Goal: Task Accomplishment & Management: Manage account settings

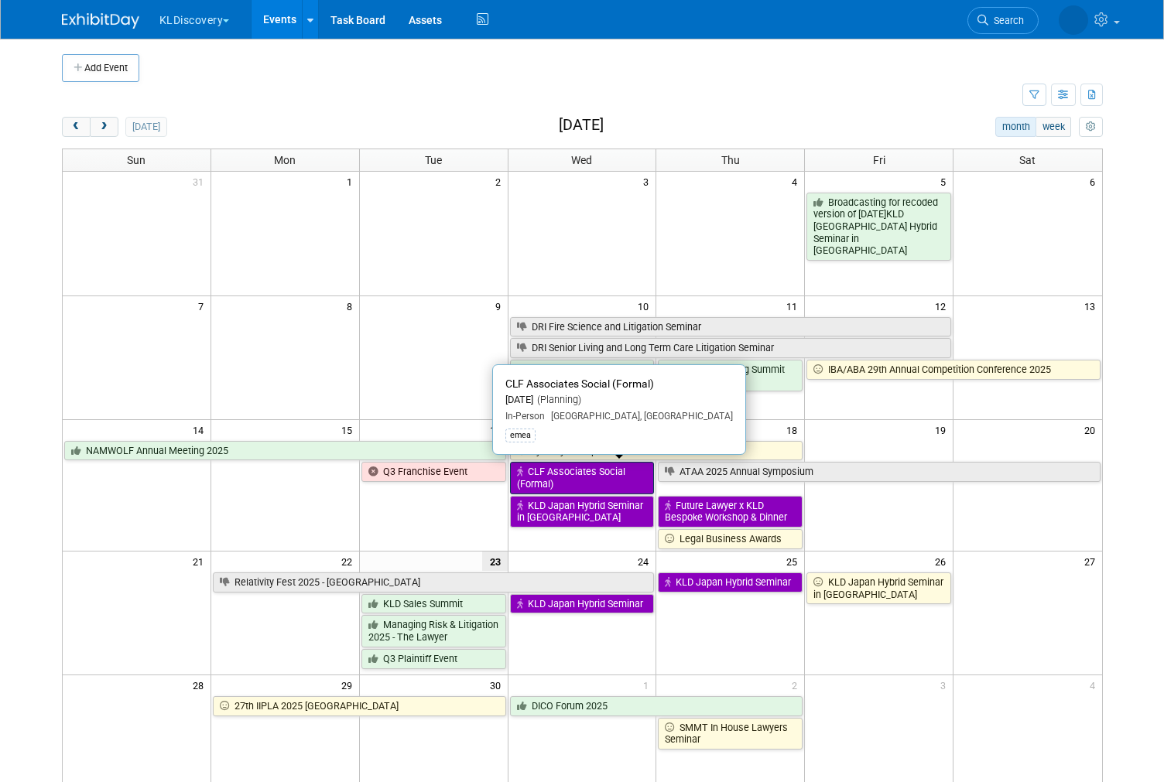
click at [576, 467] on link "CLF Associates Social (Formal)" at bounding box center [582, 478] width 145 height 32
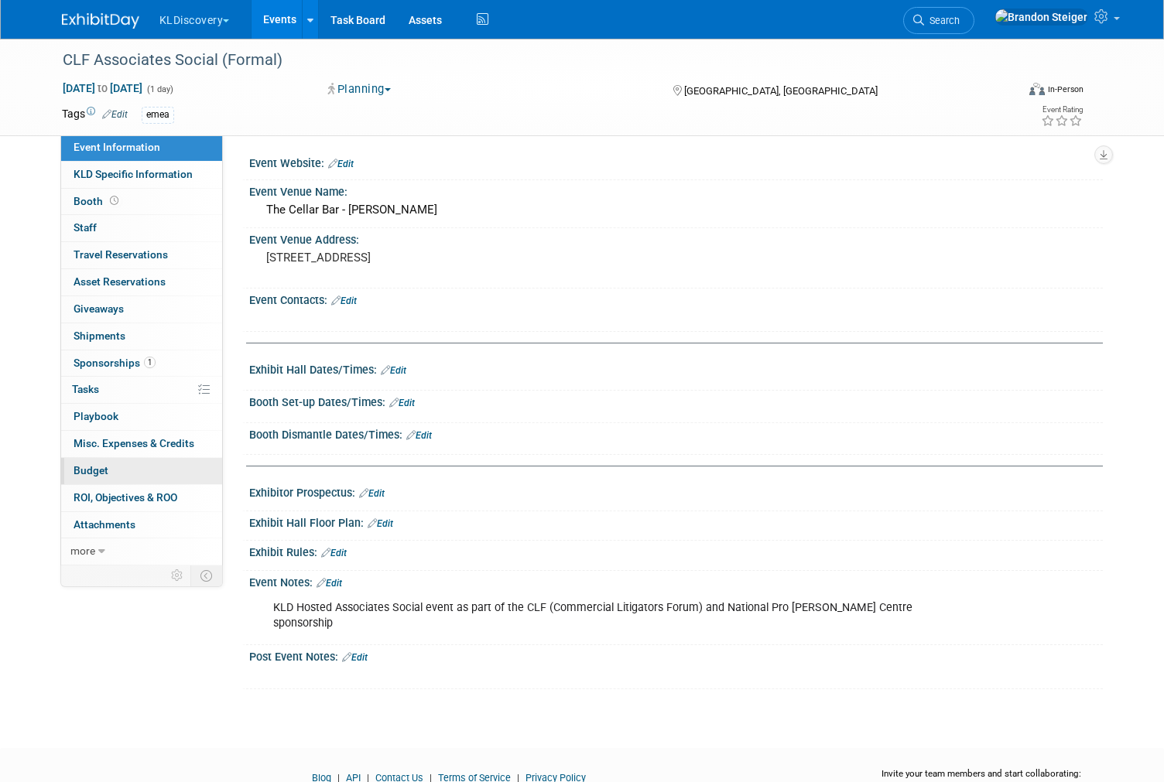
click at [111, 464] on link "Budget" at bounding box center [141, 471] width 161 height 26
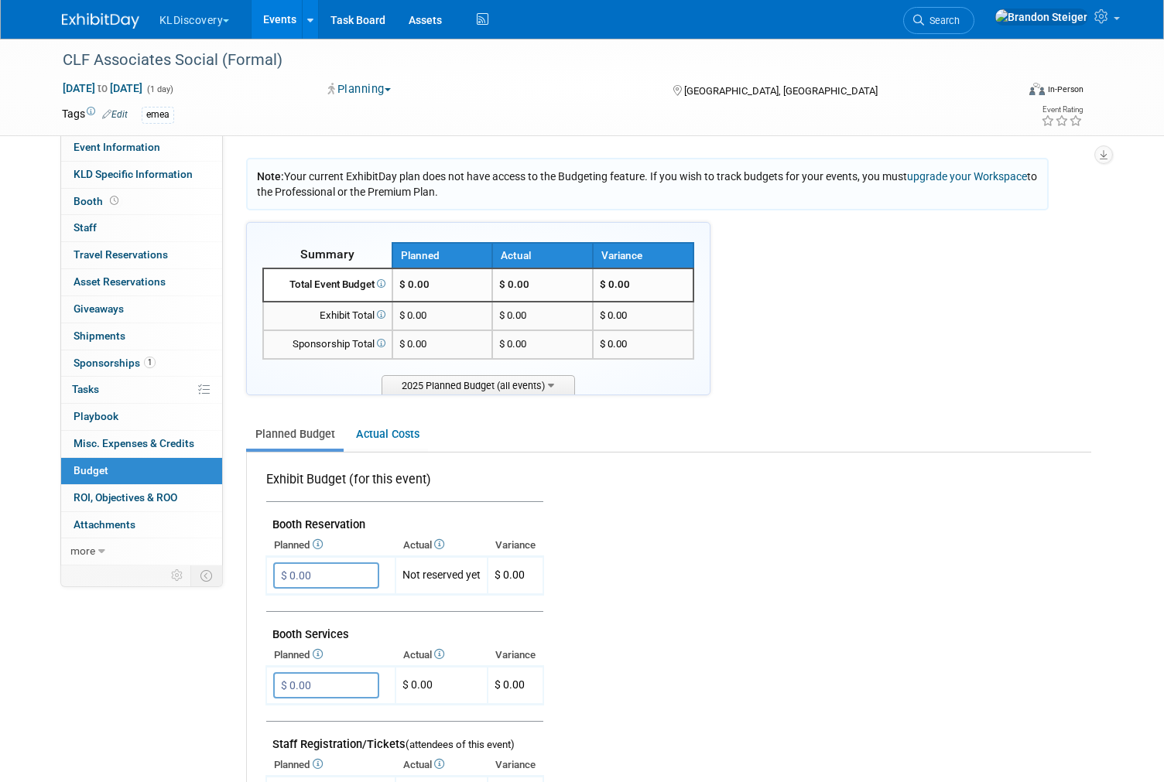
click at [261, 15] on link "Events" at bounding box center [279, 19] width 56 height 39
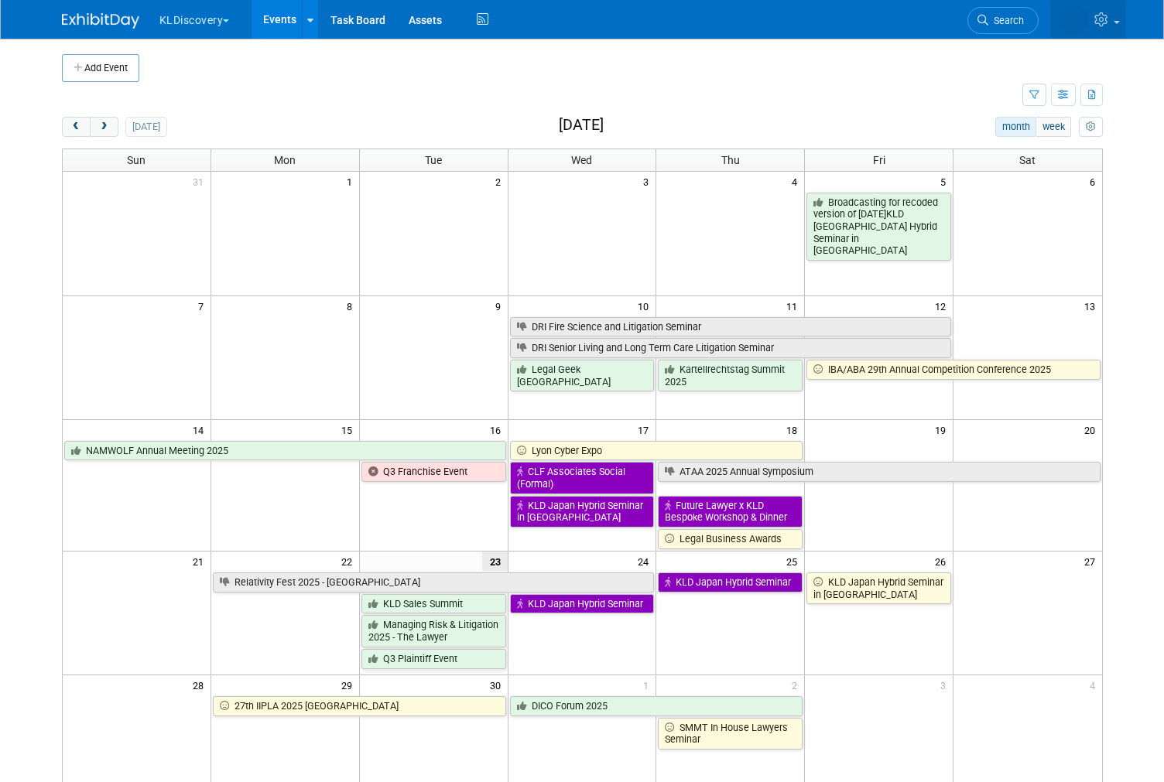
click at [1109, 26] on icon at bounding box center [1103, 19] width 18 height 14
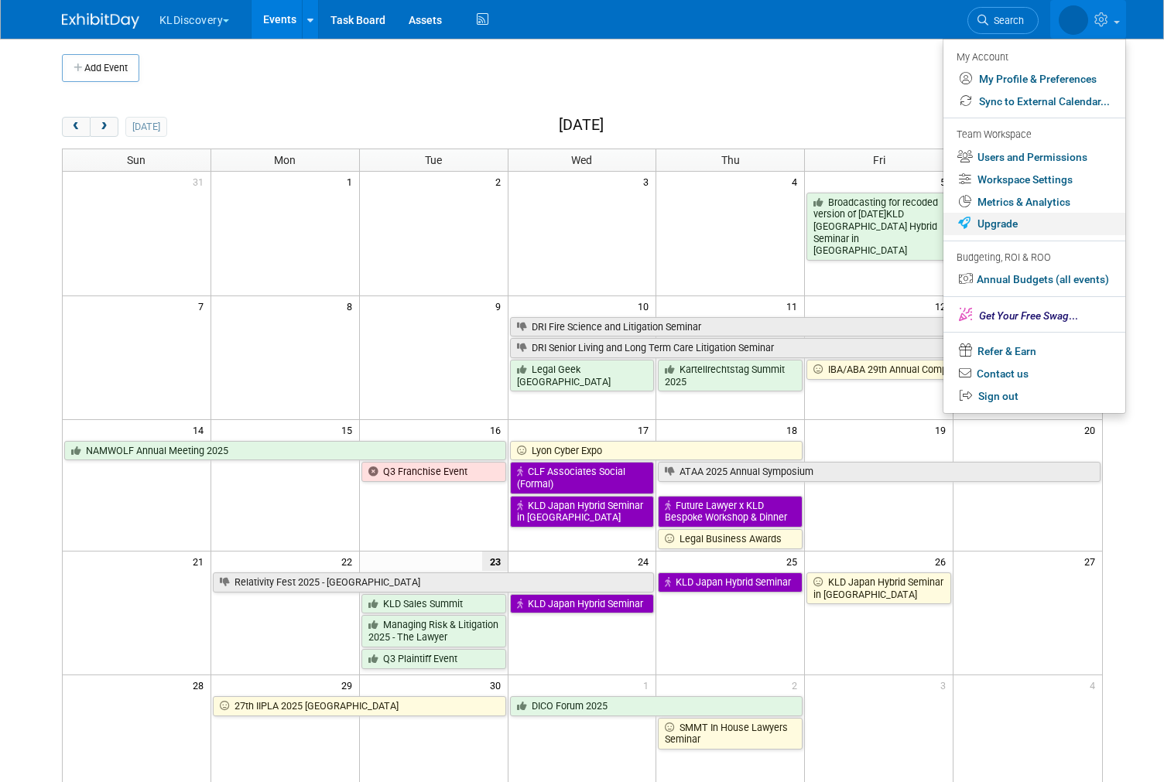
click at [1003, 227] on link "Upgrade" at bounding box center [1034, 224] width 182 height 22
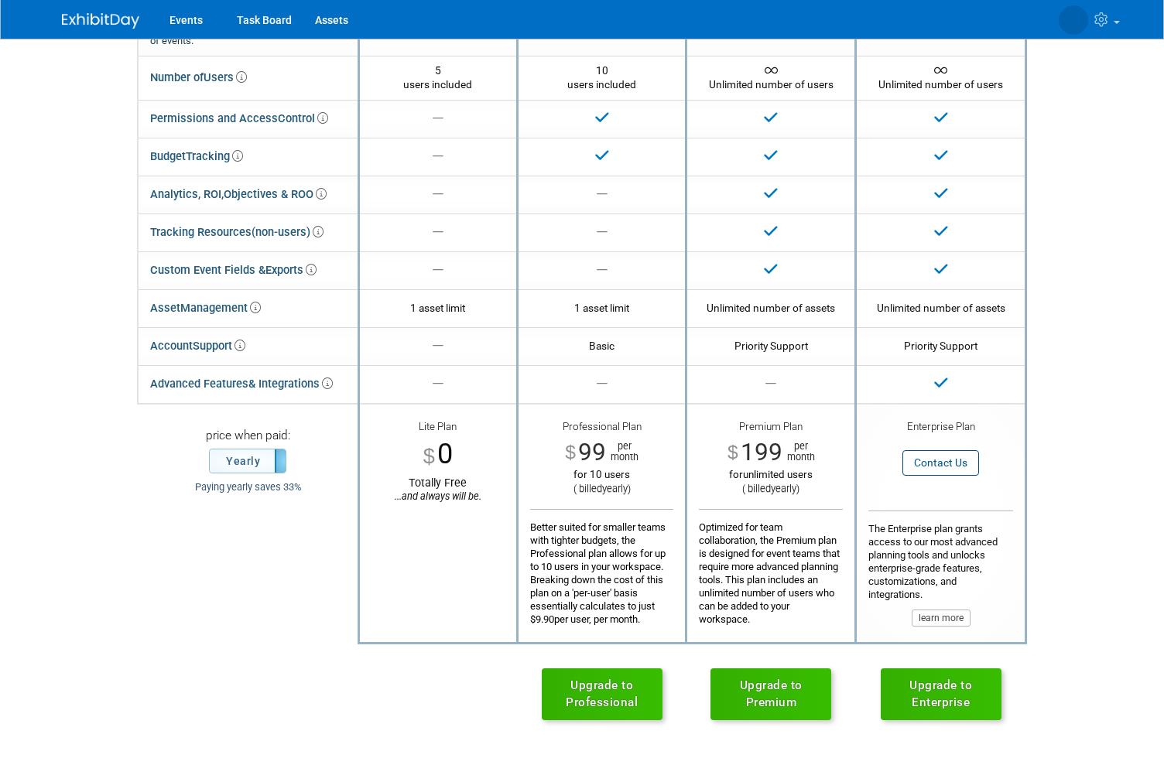
scroll to position [57, 0]
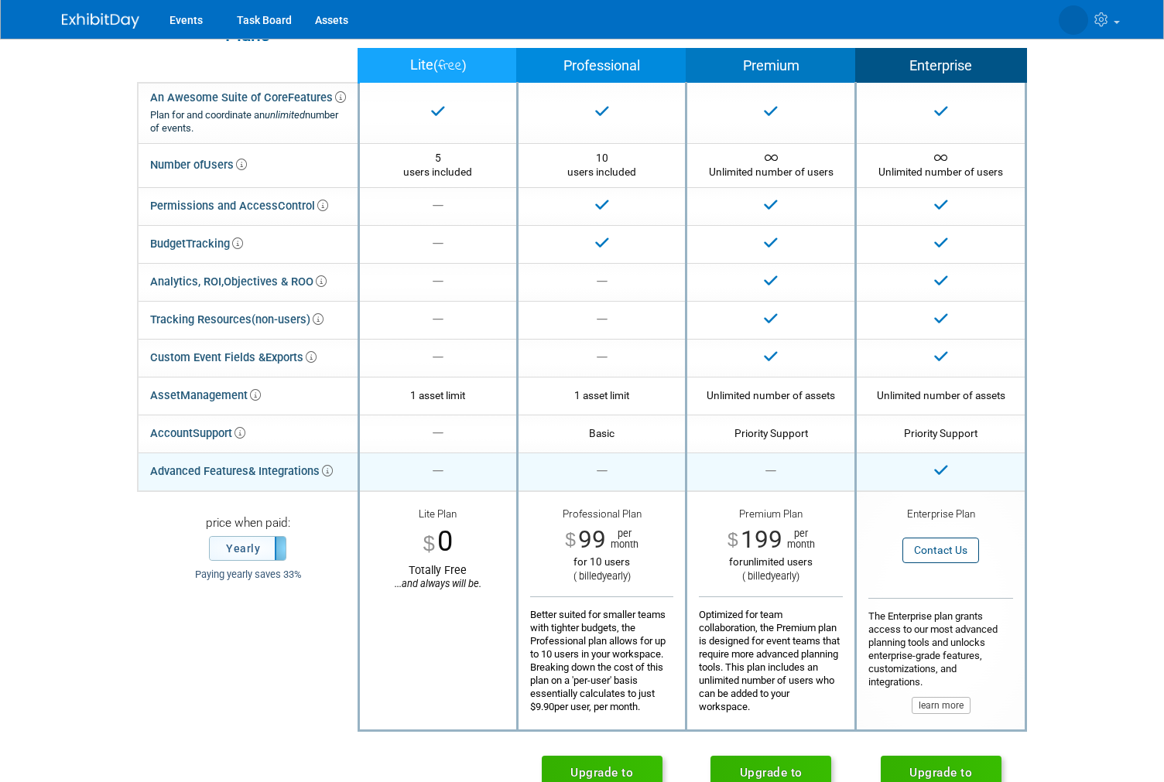
click at [329, 466] on icon at bounding box center [327, 471] width 11 height 11
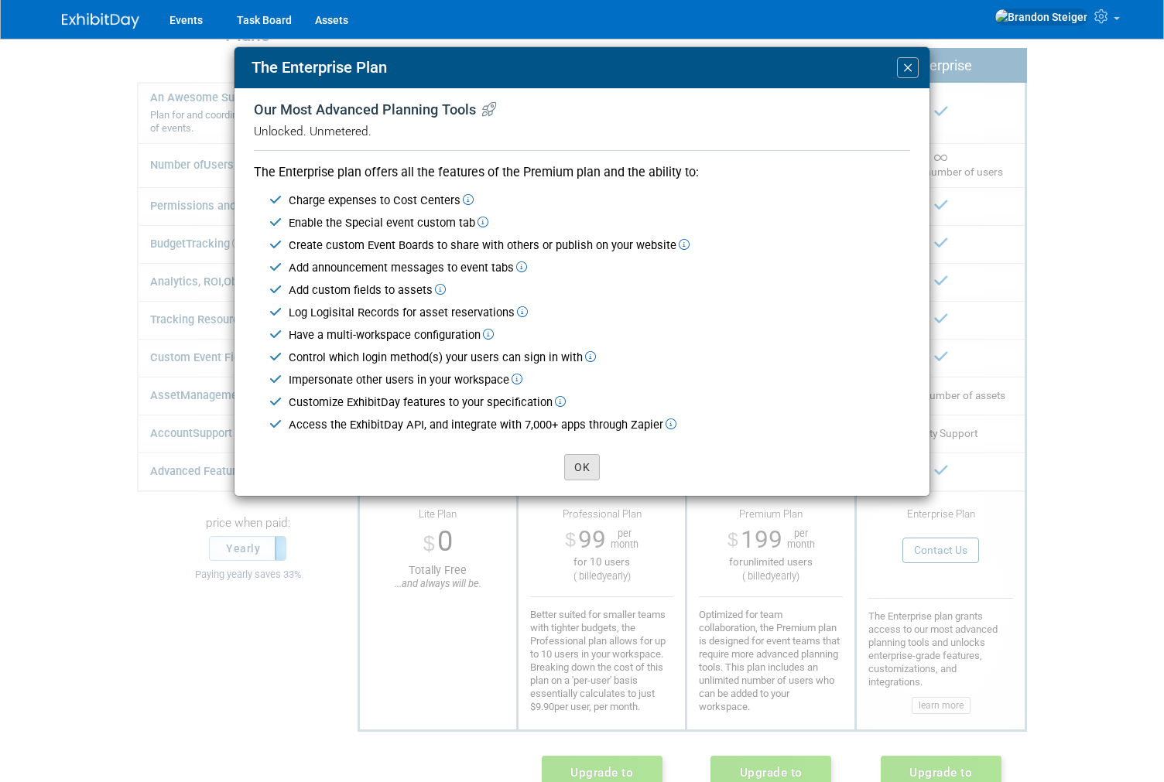
click at [572, 459] on button "OK" at bounding box center [582, 467] width 36 height 26
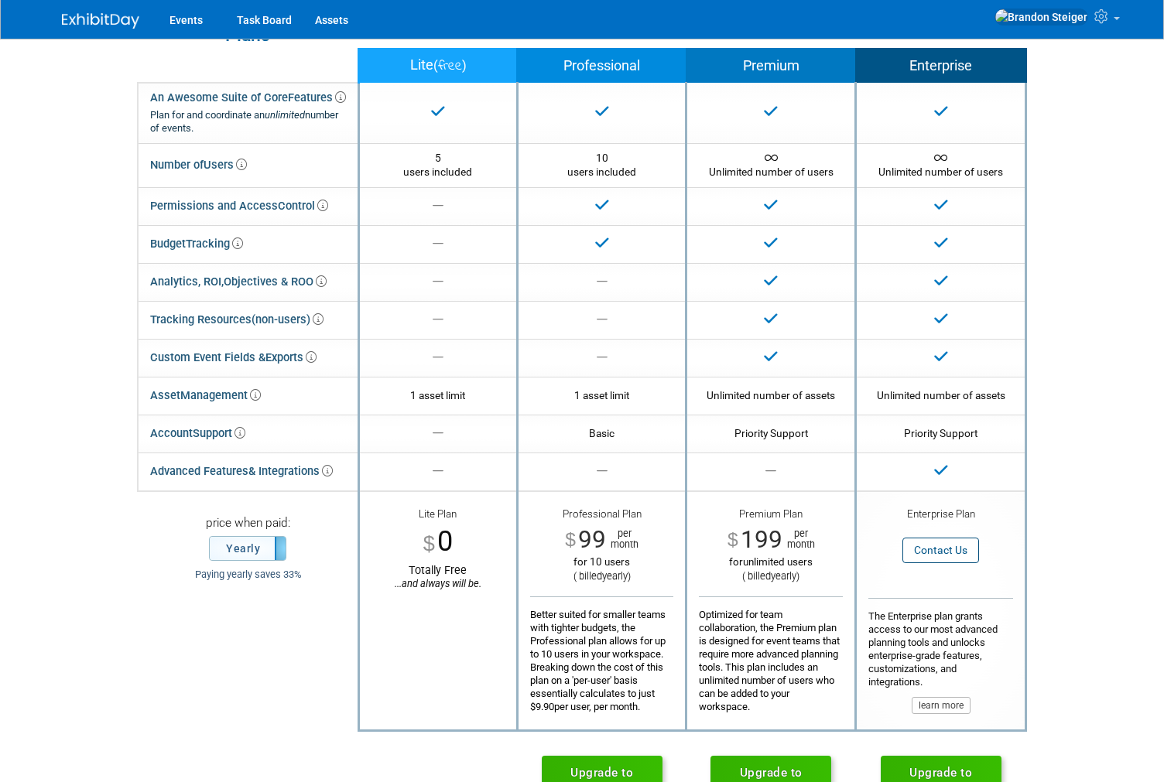
click at [238, 562] on td "price when paid: Yearly Monthly Paying yearly saves 33%" at bounding box center [248, 611] width 221 height 240
click at [256, 548] on label "Yearly" at bounding box center [248, 548] width 76 height 23
click at [183, 15] on link "Events" at bounding box center [186, 19] width 56 height 39
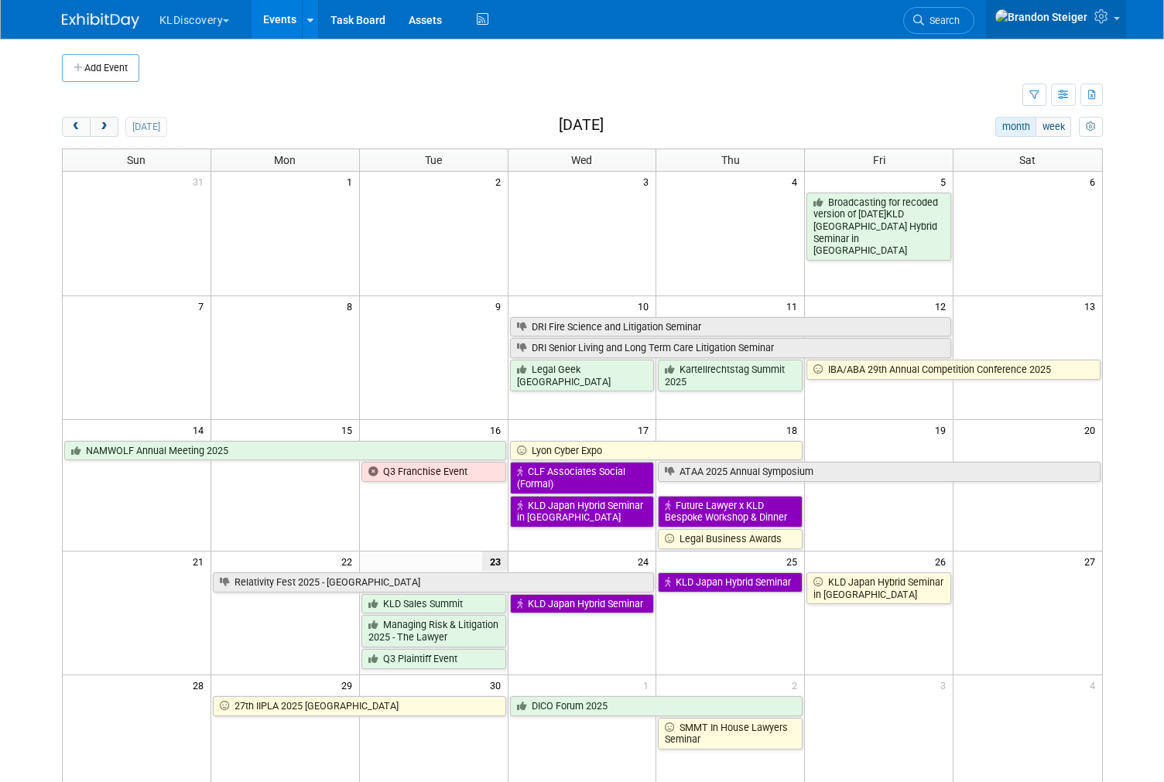
click at [1098, 23] on icon at bounding box center [1103, 16] width 18 height 14
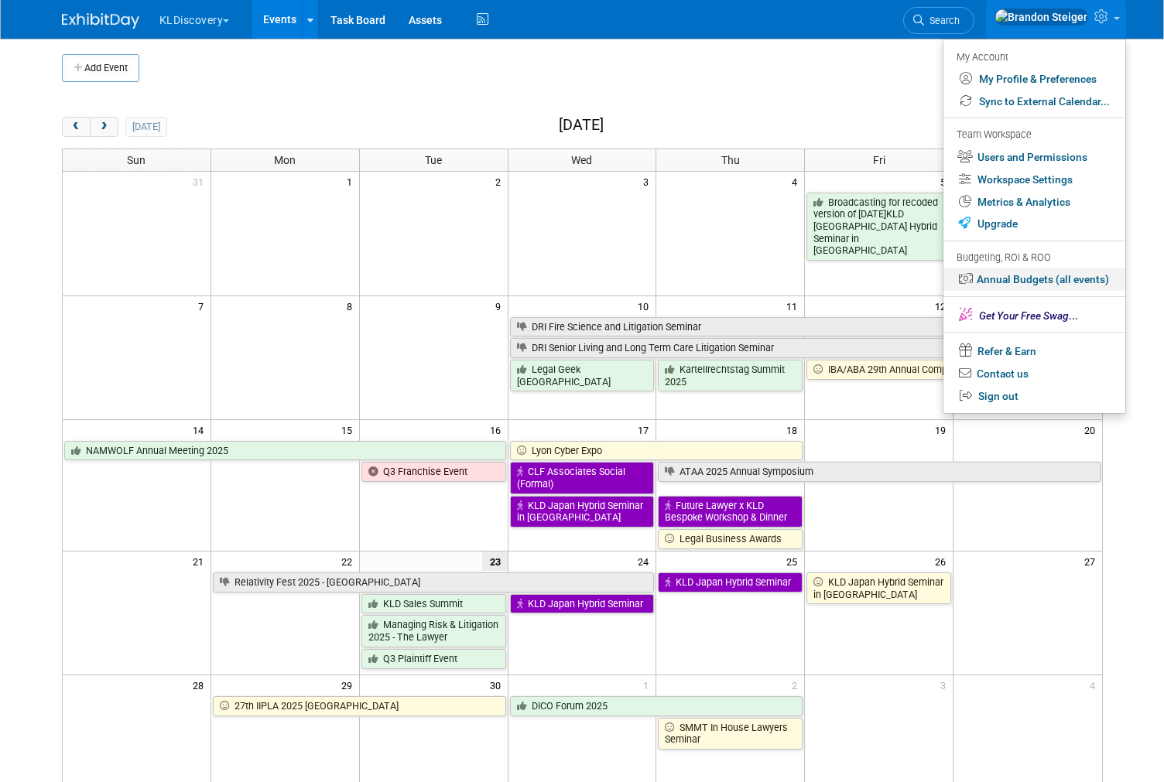
click at [1010, 279] on link "Annual Budgets (all events)" at bounding box center [1034, 279] width 182 height 22
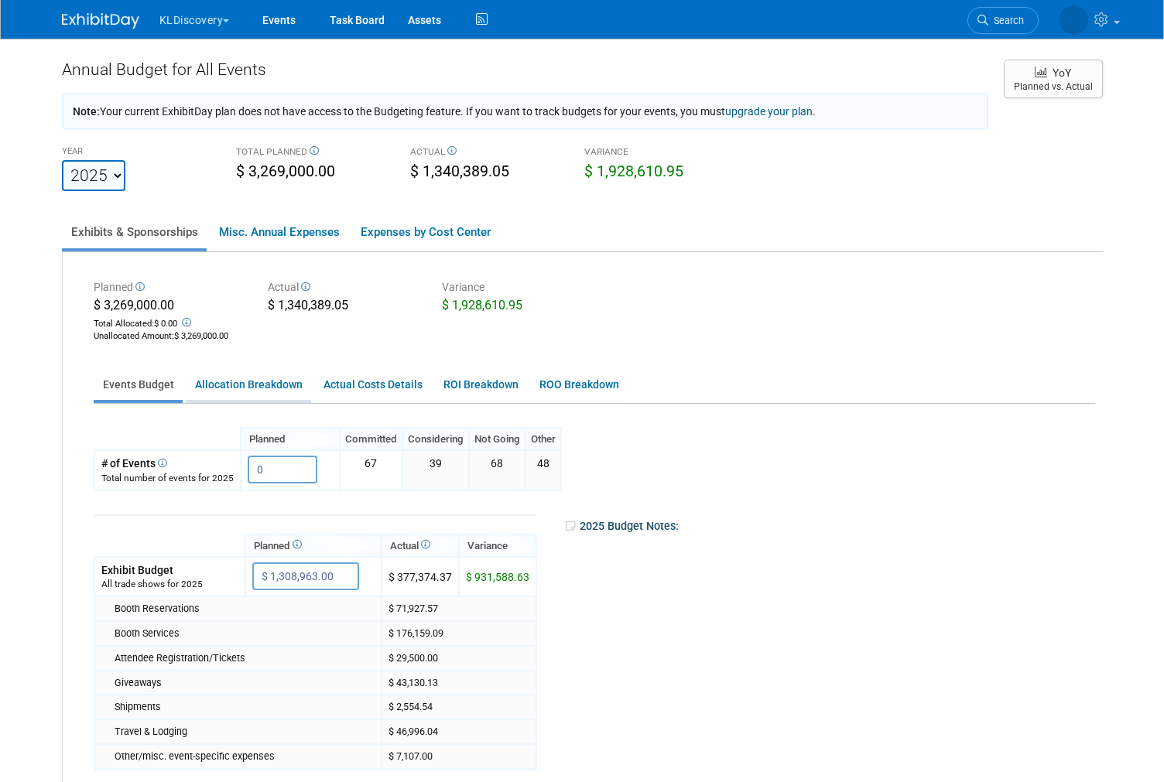
click at [272, 373] on link "Allocation Breakdown" at bounding box center [248, 385] width 125 height 30
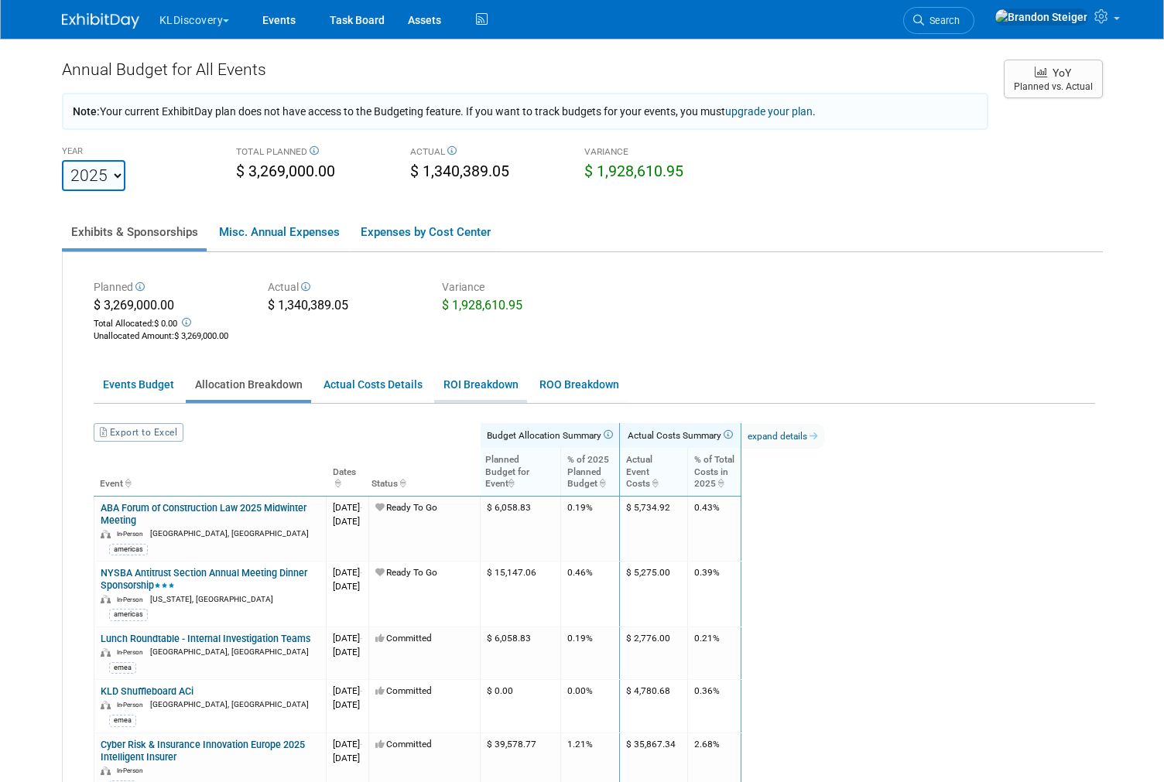
click at [482, 379] on link "ROI Breakdown" at bounding box center [480, 385] width 93 height 30
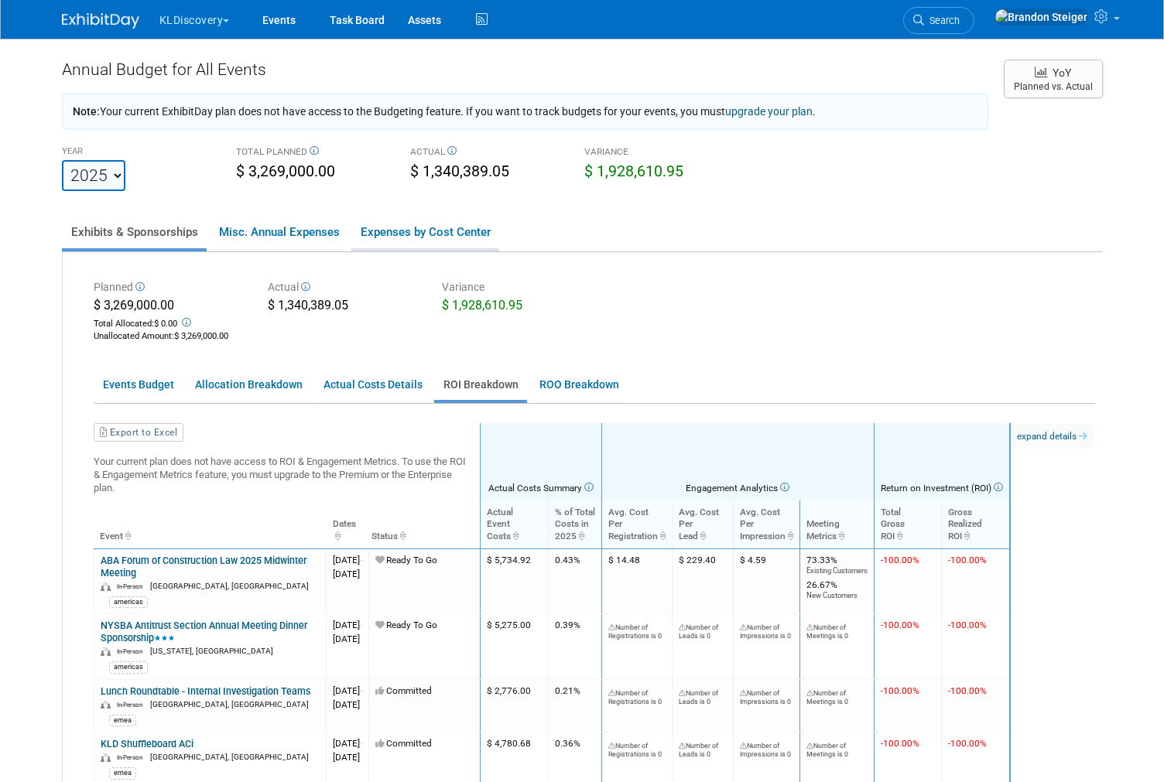
click at [432, 225] on link "Expenses by Cost Center" at bounding box center [425, 232] width 148 height 32
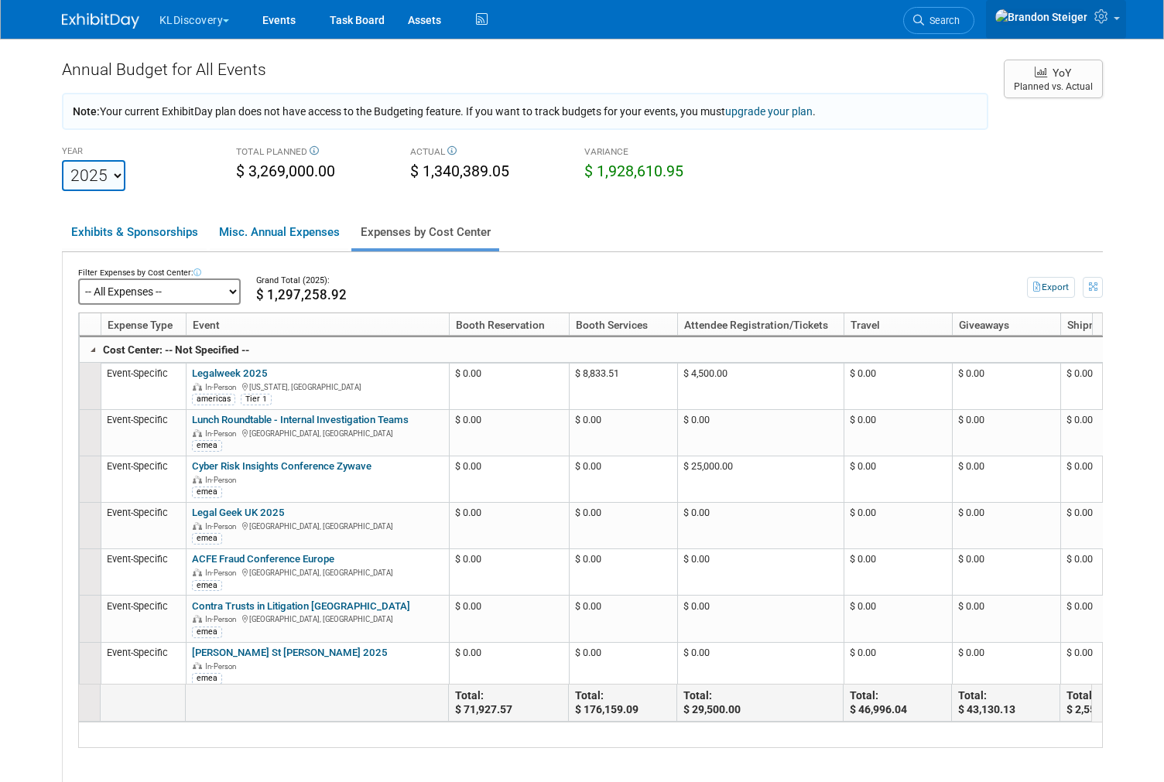
click at [1107, 17] on icon at bounding box center [1103, 16] width 18 height 14
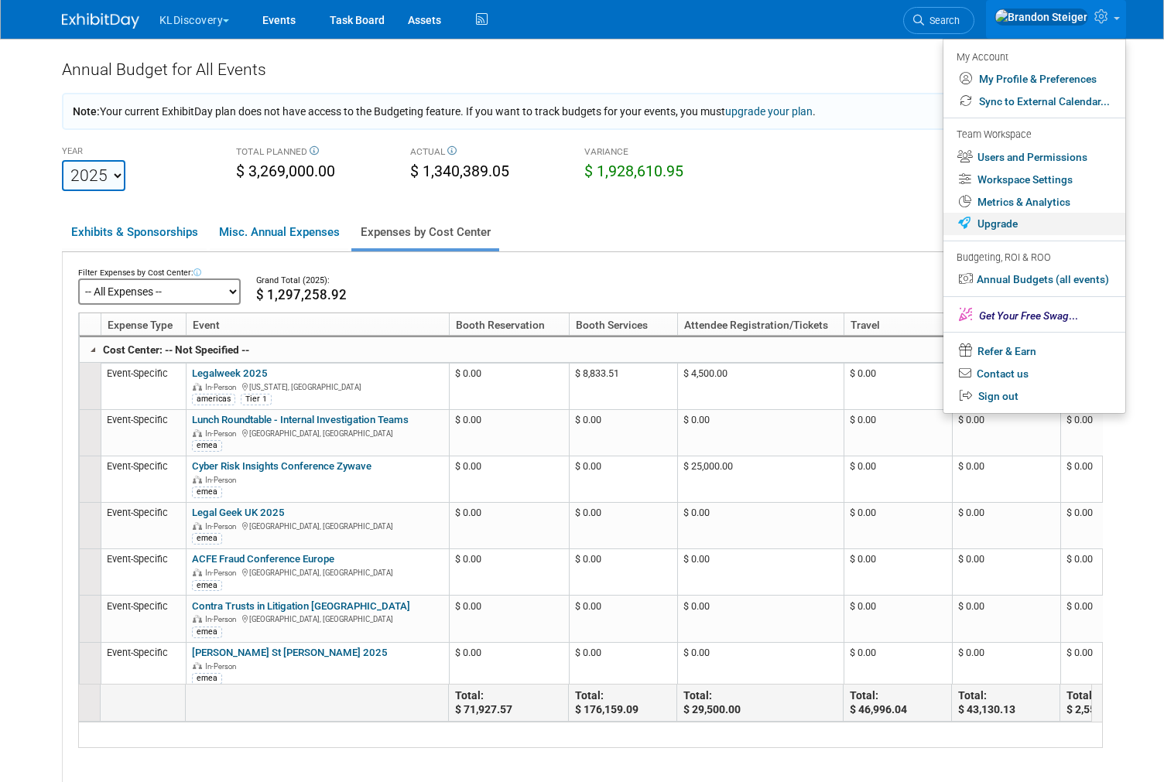
click at [1017, 220] on link "Upgrade" at bounding box center [1034, 224] width 182 height 22
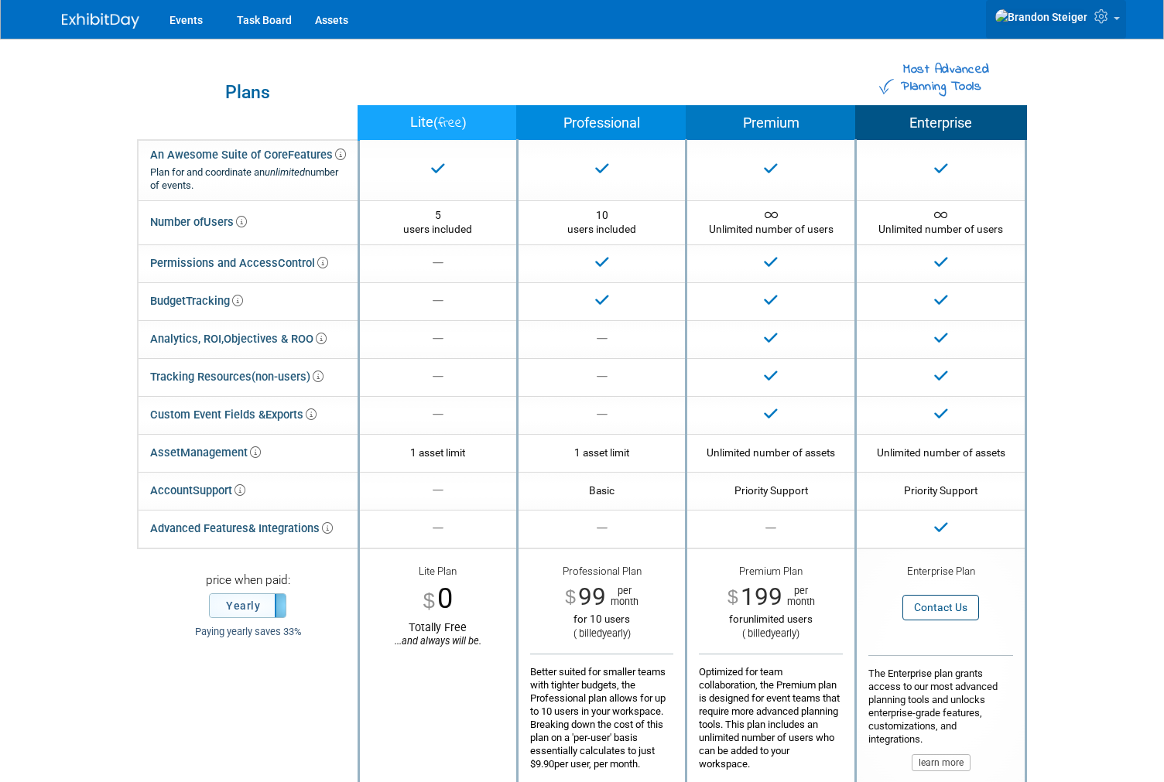
click at [1089, 28] on link at bounding box center [1056, 19] width 140 height 39
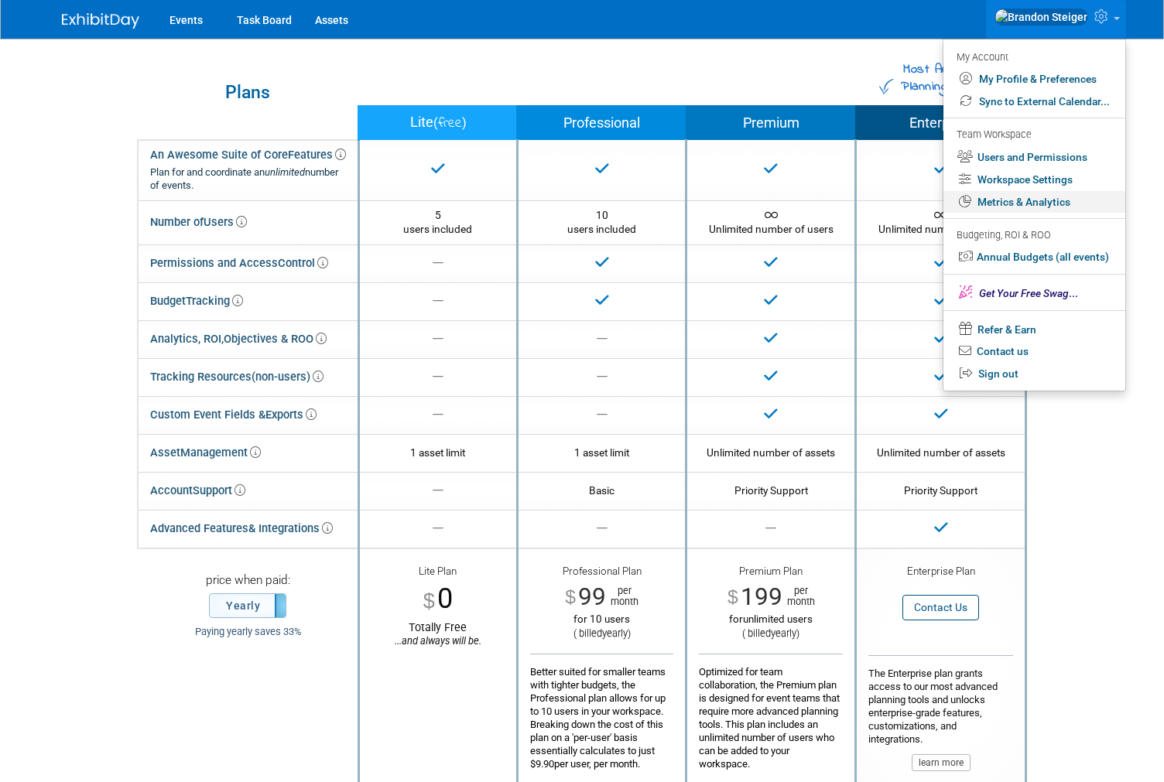
click at [1041, 194] on link "Metrics & Analytics" at bounding box center [1034, 202] width 182 height 22
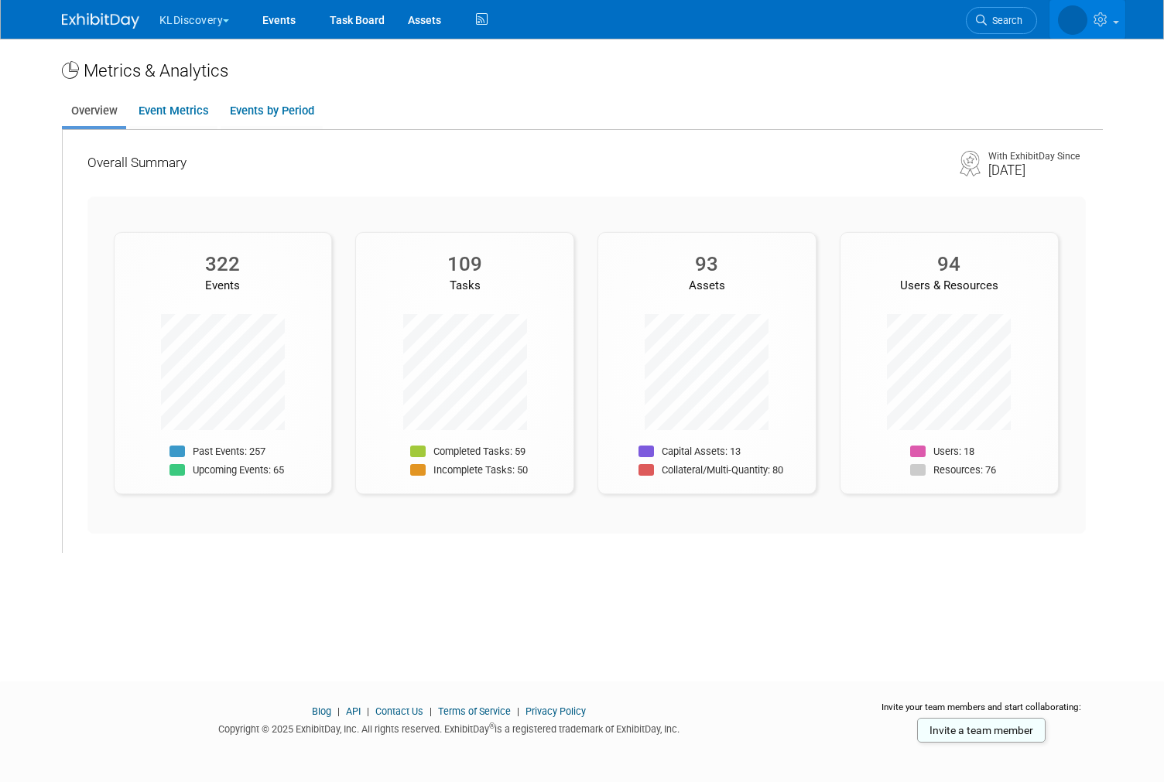
click at [1099, 0] on link at bounding box center [1087, 19] width 76 height 39
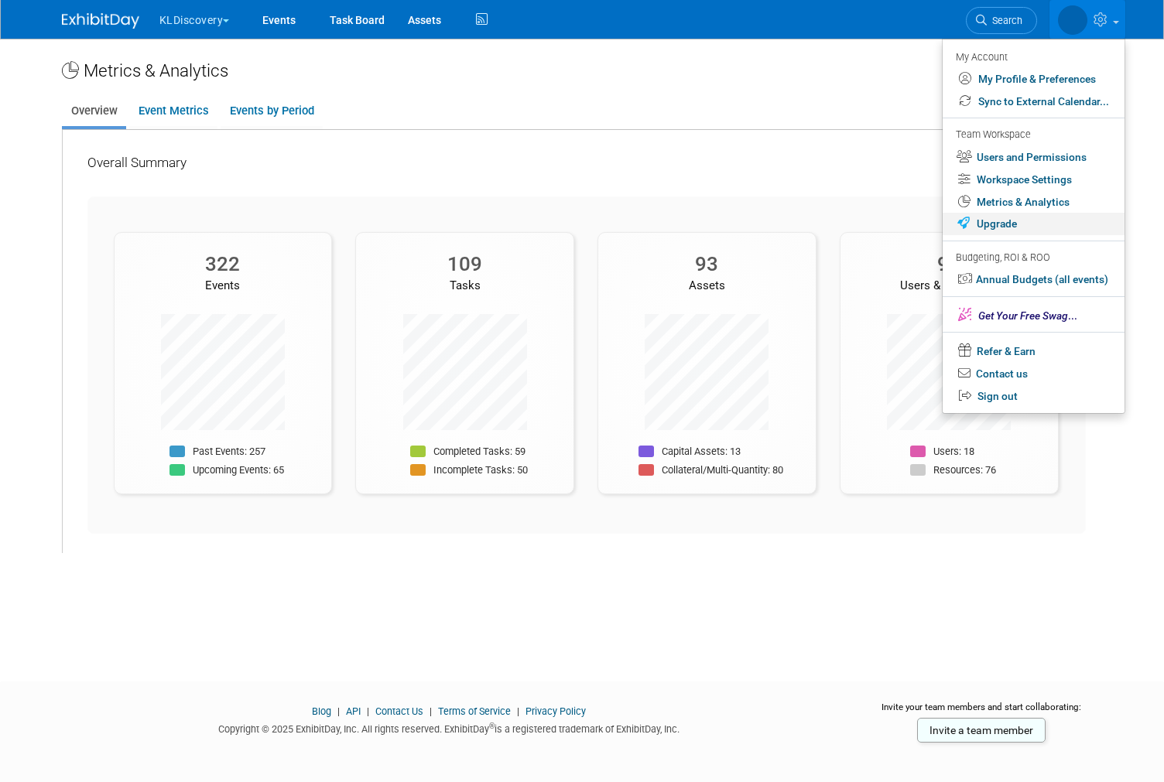
click at [1009, 214] on link "Upgrade" at bounding box center [1033, 224] width 182 height 22
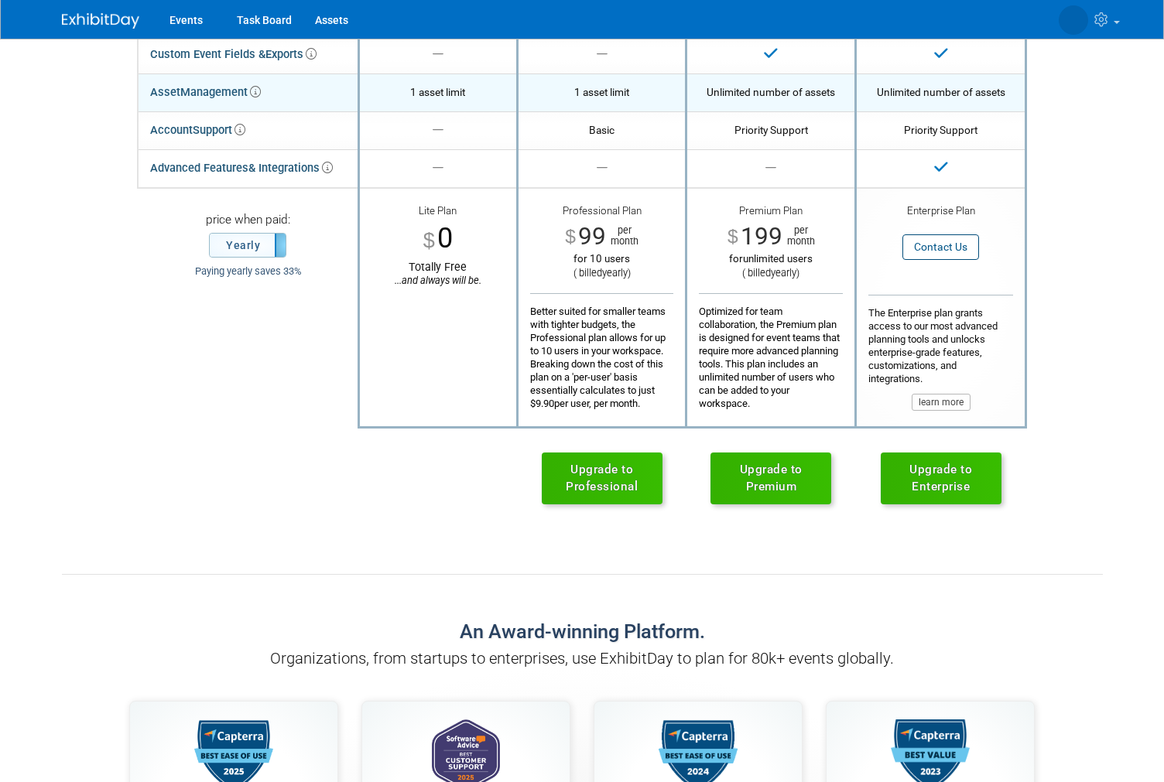
scroll to position [521, 0]
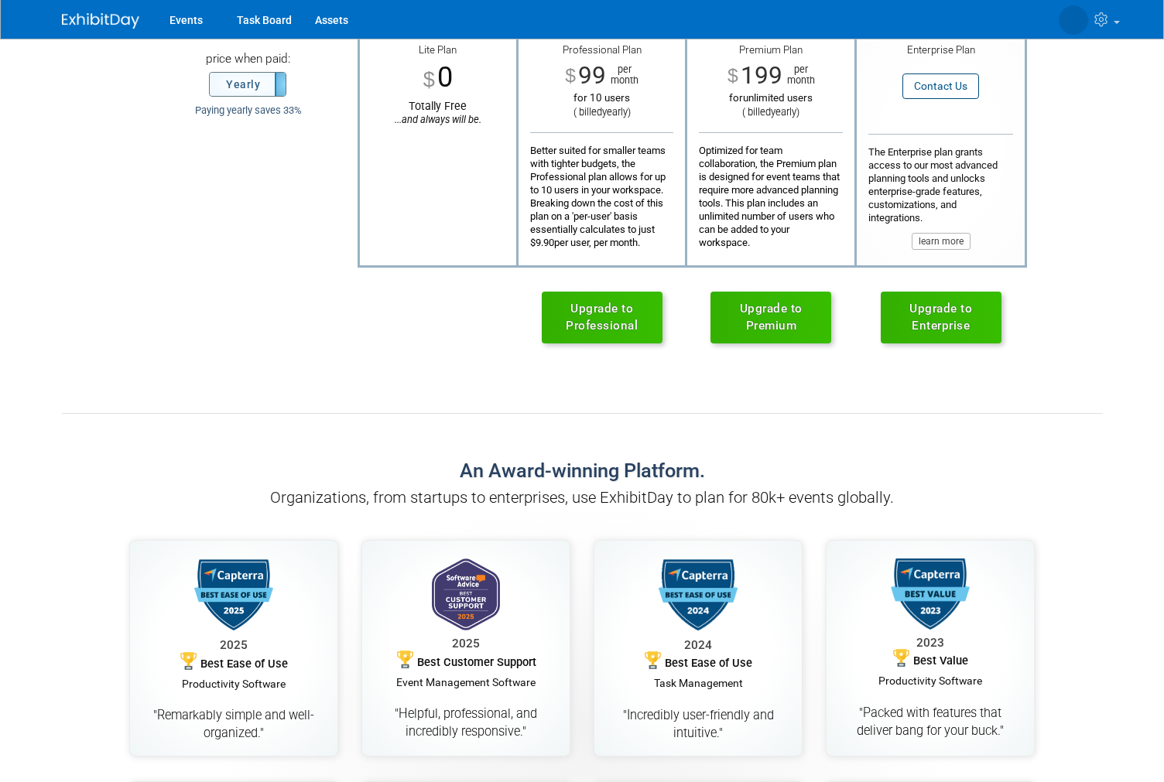
click at [255, 83] on label "Yearly" at bounding box center [248, 84] width 76 height 23
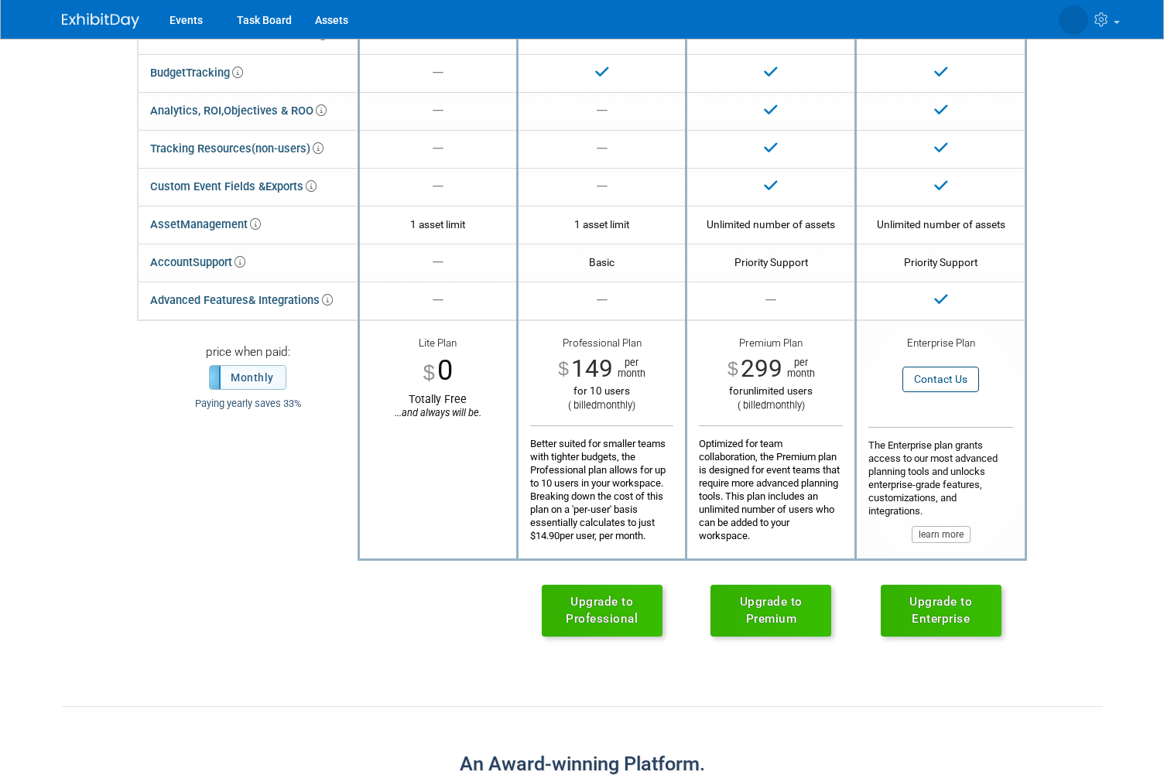
scroll to position [225, 0]
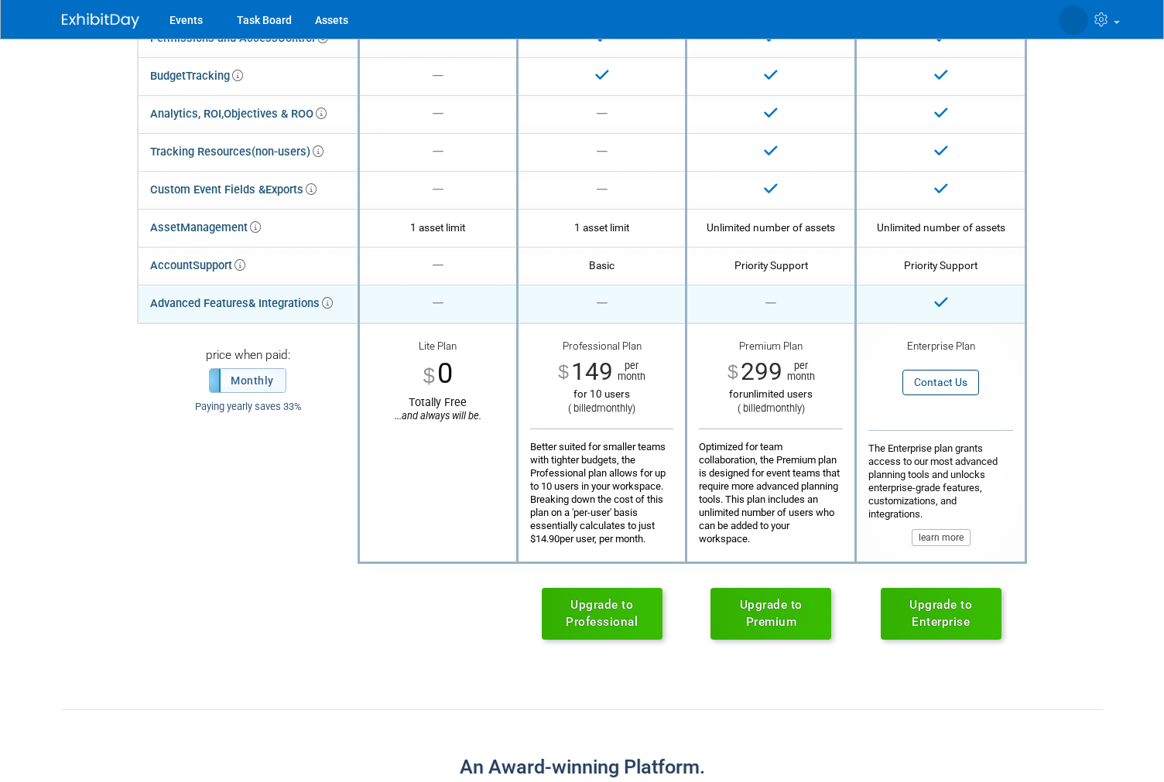
click at [333, 299] on icon at bounding box center [327, 303] width 11 height 11
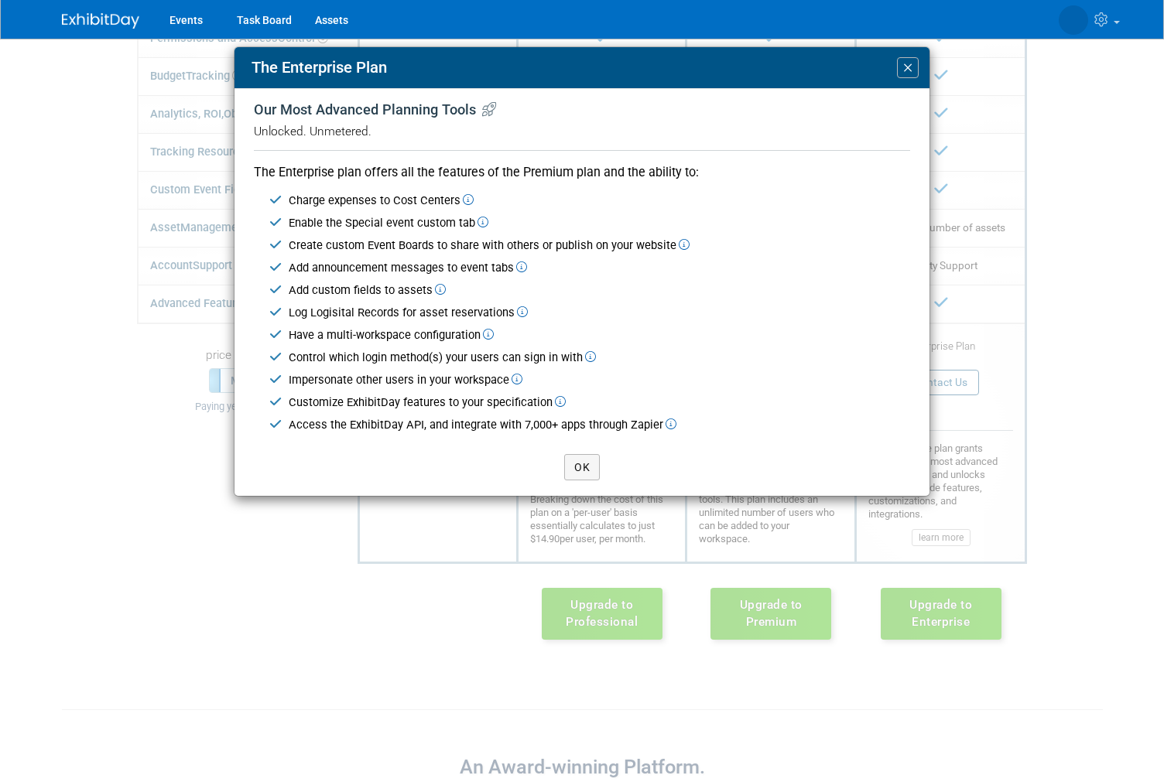
drag, startPoint x: 318, startPoint y: 285, endPoint x: 430, endPoint y: 290, distance: 112.3
click at [430, 290] on div "Add custom fields to assets" at bounding box center [599, 290] width 621 height 16
drag, startPoint x: 315, startPoint y: 302, endPoint x: 502, endPoint y: 317, distance: 187.8
click at [502, 317] on tbody "Charge expenses to Cost Centers Enable the Special event custom tab Create cust…" at bounding box center [589, 313] width 641 height 247
drag, startPoint x: 321, startPoint y: 326, endPoint x: 445, endPoint y: 330, distance: 123.8
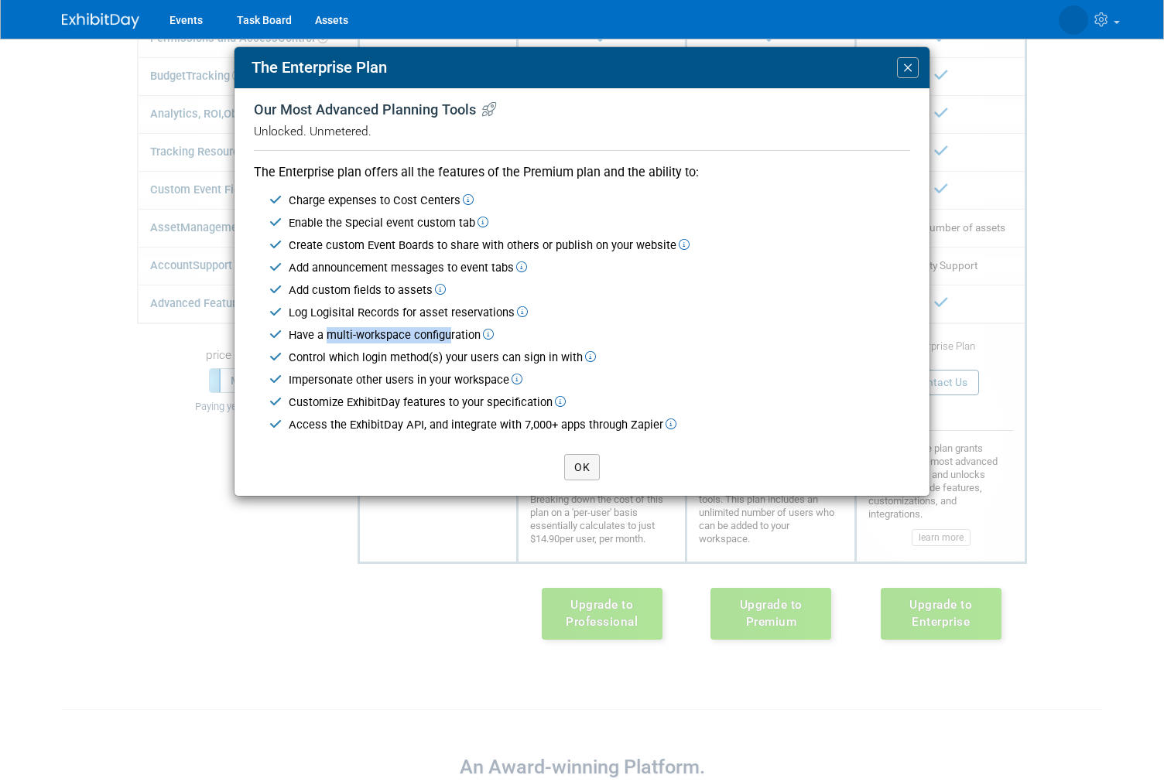
click at [445, 330] on div "Have a multi-workspace configuration" at bounding box center [599, 335] width 621 height 16
drag, startPoint x: 328, startPoint y: 343, endPoint x: 543, endPoint y: 349, distance: 215.1
click at [543, 350] on div "Control which login method(s) your users can sign in with" at bounding box center [599, 358] width 621 height 16
drag, startPoint x: 334, startPoint y: 368, endPoint x: 456, endPoint y: 367, distance: 122.2
click at [456, 372] on div "Impersonate other users in your workspace" at bounding box center [599, 380] width 621 height 16
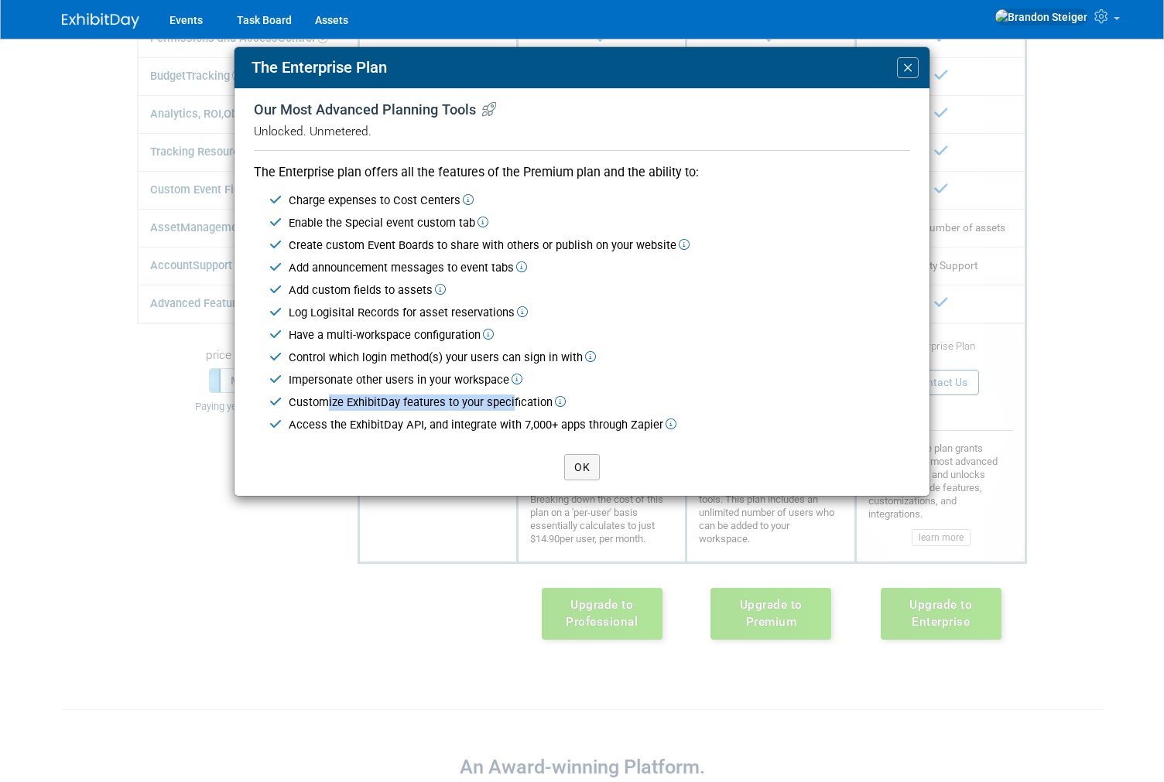
drag, startPoint x: 326, startPoint y: 390, endPoint x: 506, endPoint y: 393, distance: 180.3
click at [506, 395] on div "Customize ExhibitDay features to your specification" at bounding box center [599, 403] width 621 height 16
drag, startPoint x: 346, startPoint y: 411, endPoint x: 606, endPoint y: 408, distance: 260.0
click at [606, 417] on div "Access the ExhibitDay API, and integrate with 7,000+ apps through Zapier" at bounding box center [599, 425] width 621 height 16
drag, startPoint x: 343, startPoint y: 285, endPoint x: 374, endPoint y: 273, distance: 32.6
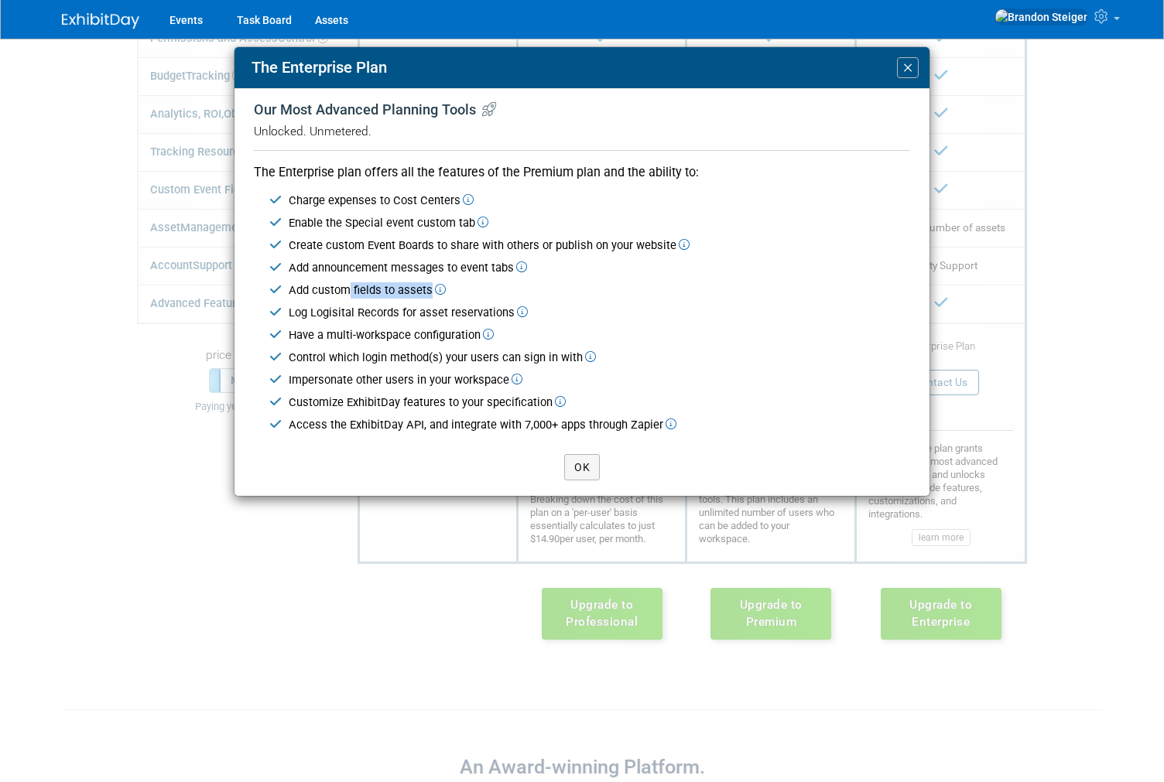
click at [432, 293] on td "Add custom fields to assets" at bounding box center [596, 290] width 628 height 22
drag, startPoint x: 328, startPoint y: 256, endPoint x: 449, endPoint y: 262, distance: 120.8
click at [449, 262] on div "Add announcement messages to event tabs" at bounding box center [599, 268] width 621 height 16
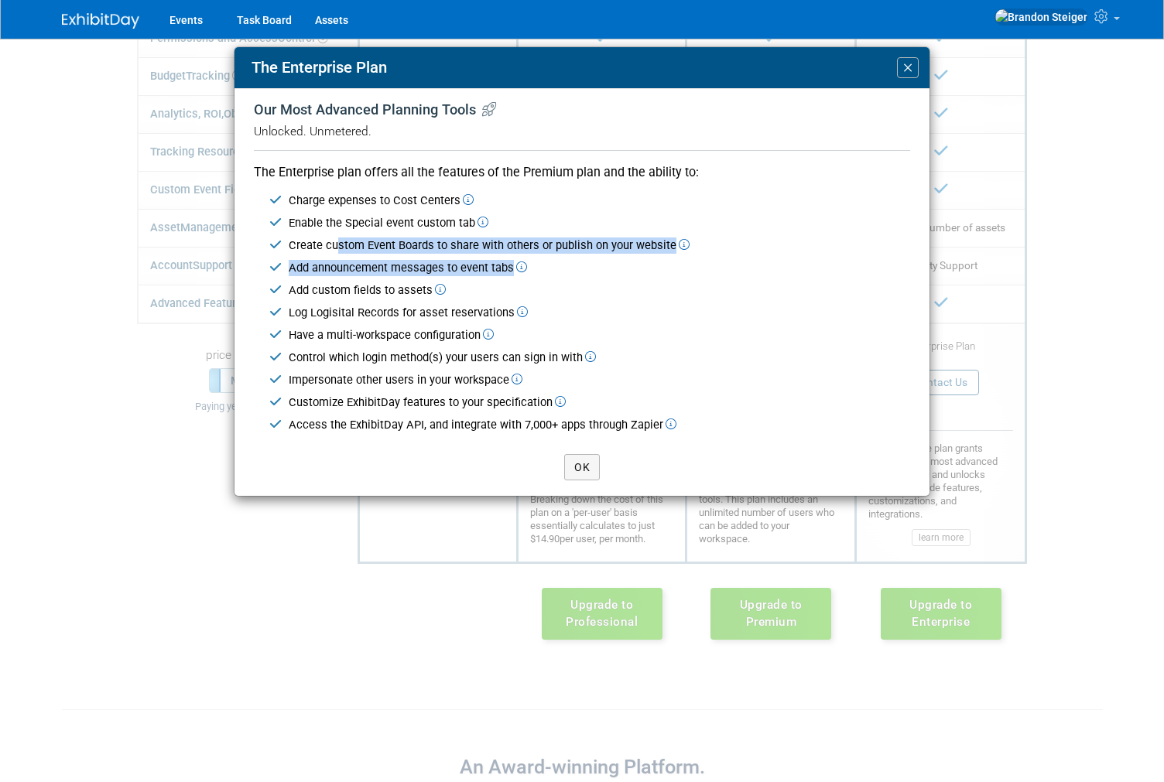
drag, startPoint x: 333, startPoint y: 242, endPoint x: 633, endPoint y: 258, distance: 299.8
click at [633, 258] on tbody "Charge expenses to Cost Centers Enable the Special event custom tab Create cust…" at bounding box center [589, 313] width 641 height 247
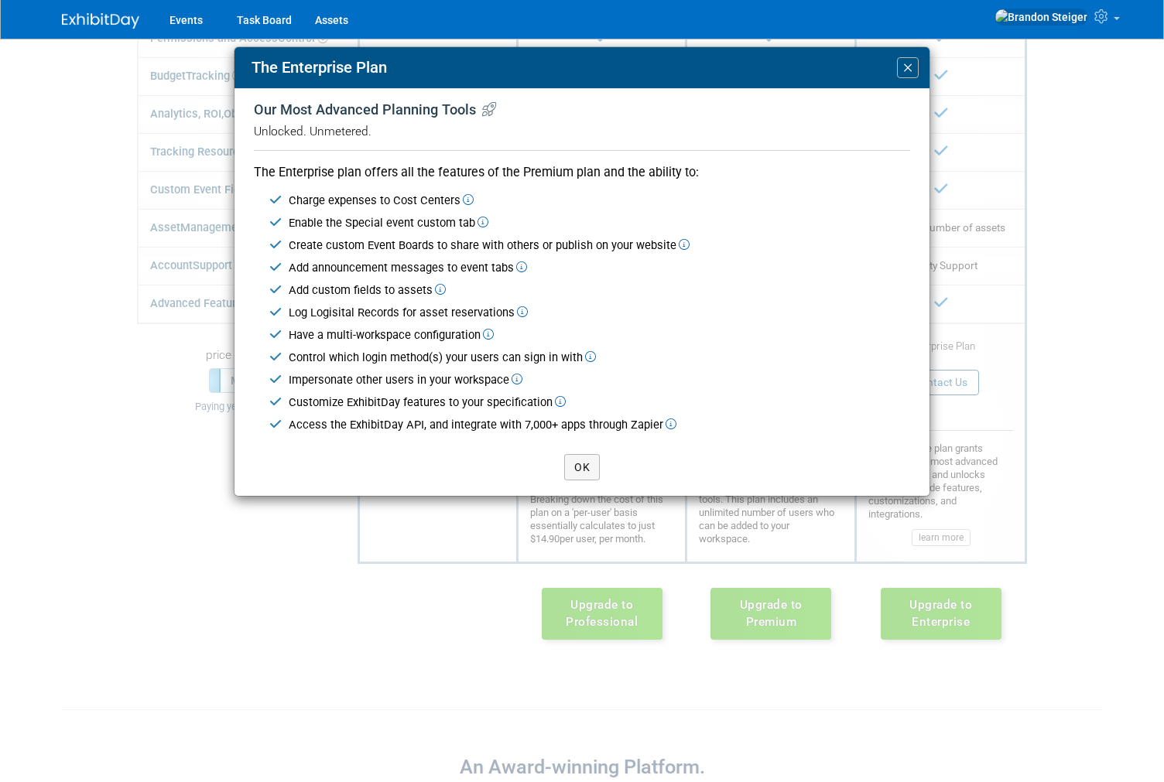
click at [335, 219] on div "Enable the Special event custom tab" at bounding box center [599, 223] width 621 height 16
drag, startPoint x: 315, startPoint y: 221, endPoint x: 454, endPoint y: 228, distance: 139.4
click at [454, 228] on td "Enable the Special event custom tab" at bounding box center [596, 223] width 628 height 22
drag, startPoint x: 294, startPoint y: 193, endPoint x: 473, endPoint y: 204, distance: 179.0
click at [474, 205] on div "Charge expenses to Cost Centers" at bounding box center [599, 201] width 621 height 16
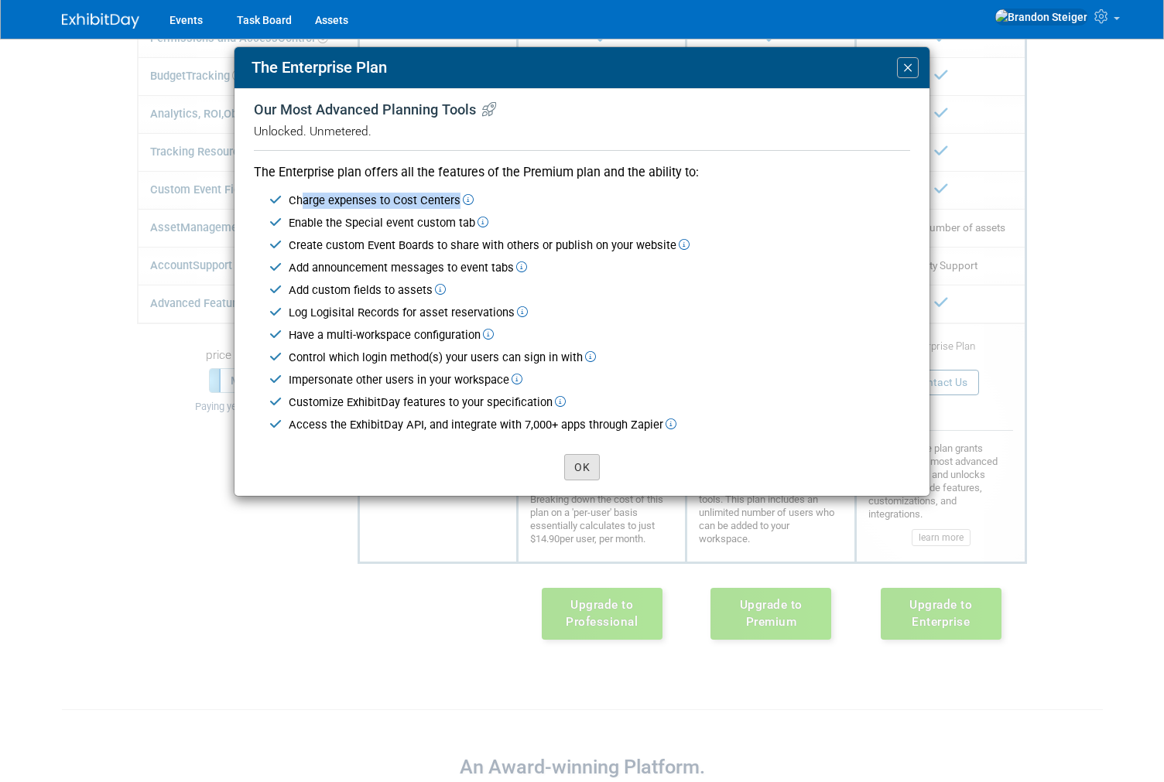
click at [576, 455] on button "OK" at bounding box center [582, 467] width 36 height 26
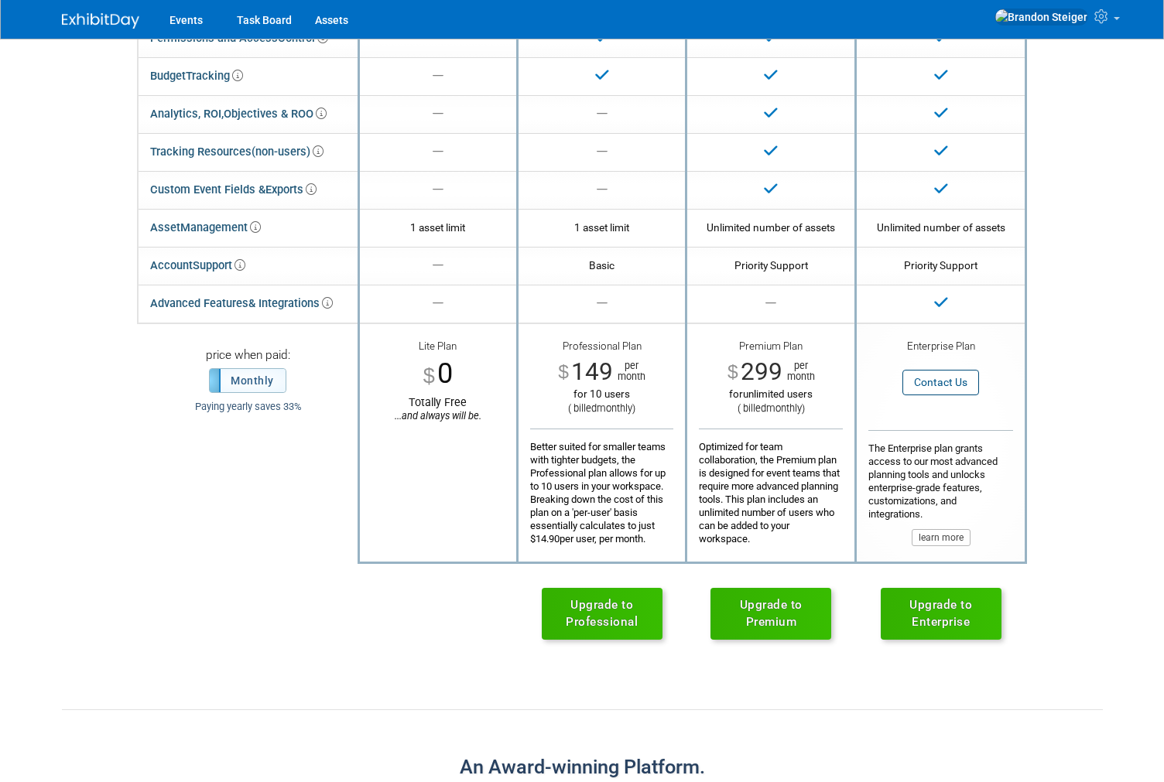
click at [778, 605] on link "Upgrade to Premium" at bounding box center [770, 613] width 121 height 51
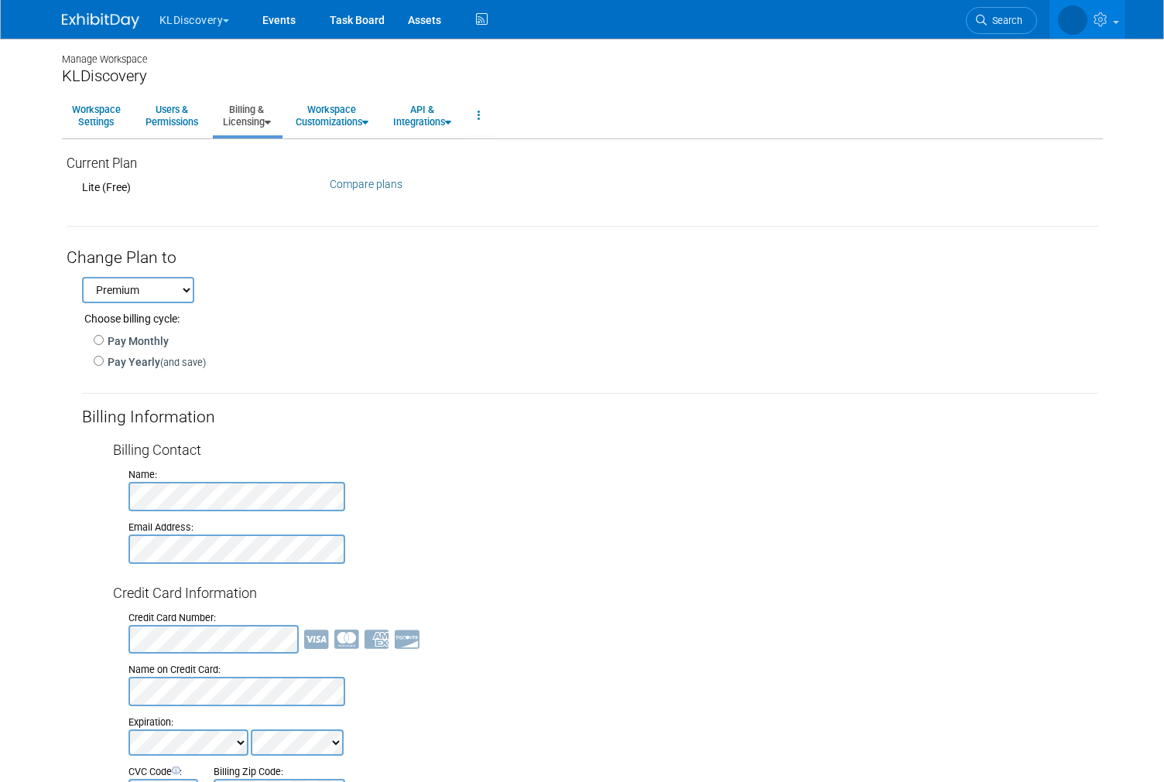
click at [128, 335] on label "Pay Monthly" at bounding box center [136, 340] width 65 height 15
click at [104, 335] on input "Pay Monthly" at bounding box center [99, 340] width 10 height 10
radio input "true"
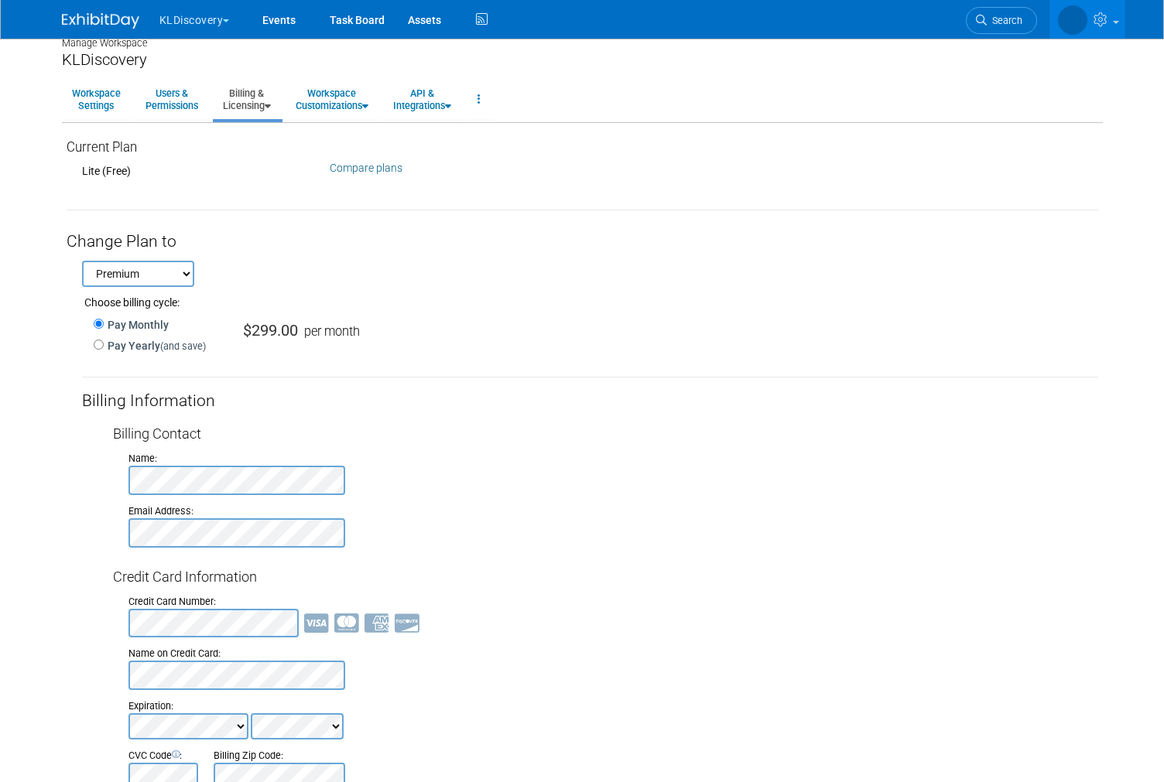
scroll to position [180, 0]
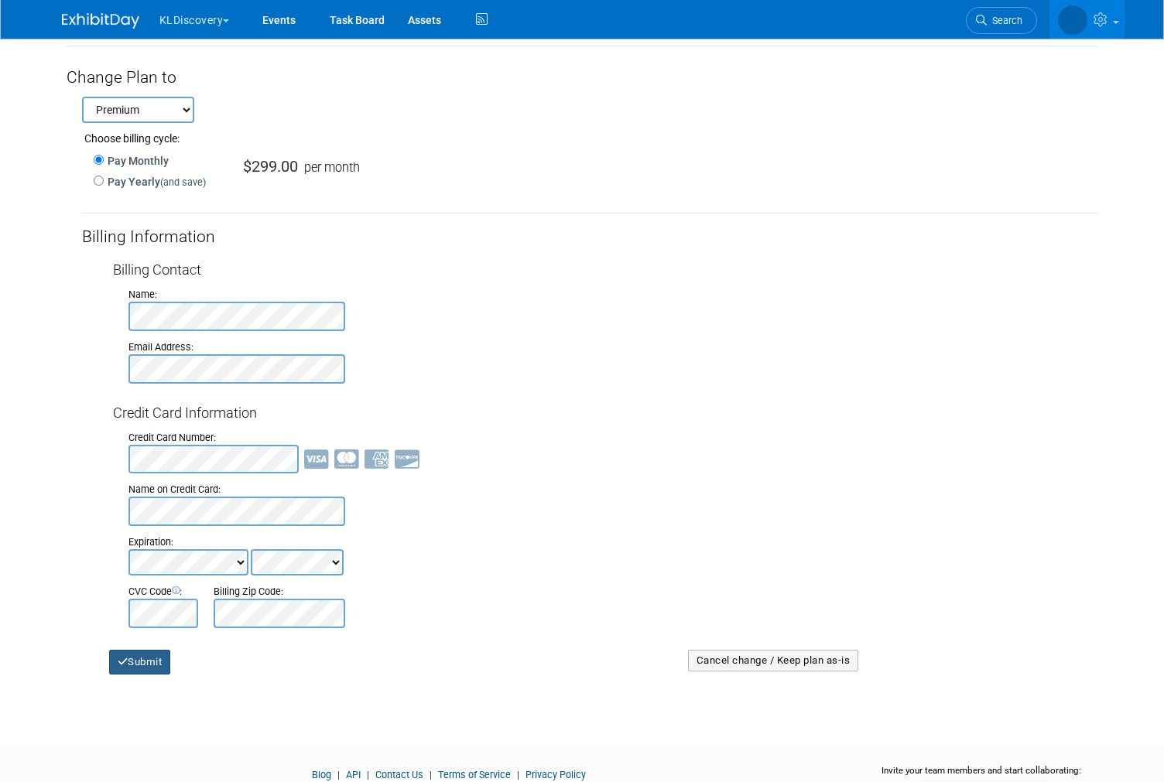
click at [156, 650] on button "Submit" at bounding box center [140, 662] width 62 height 25
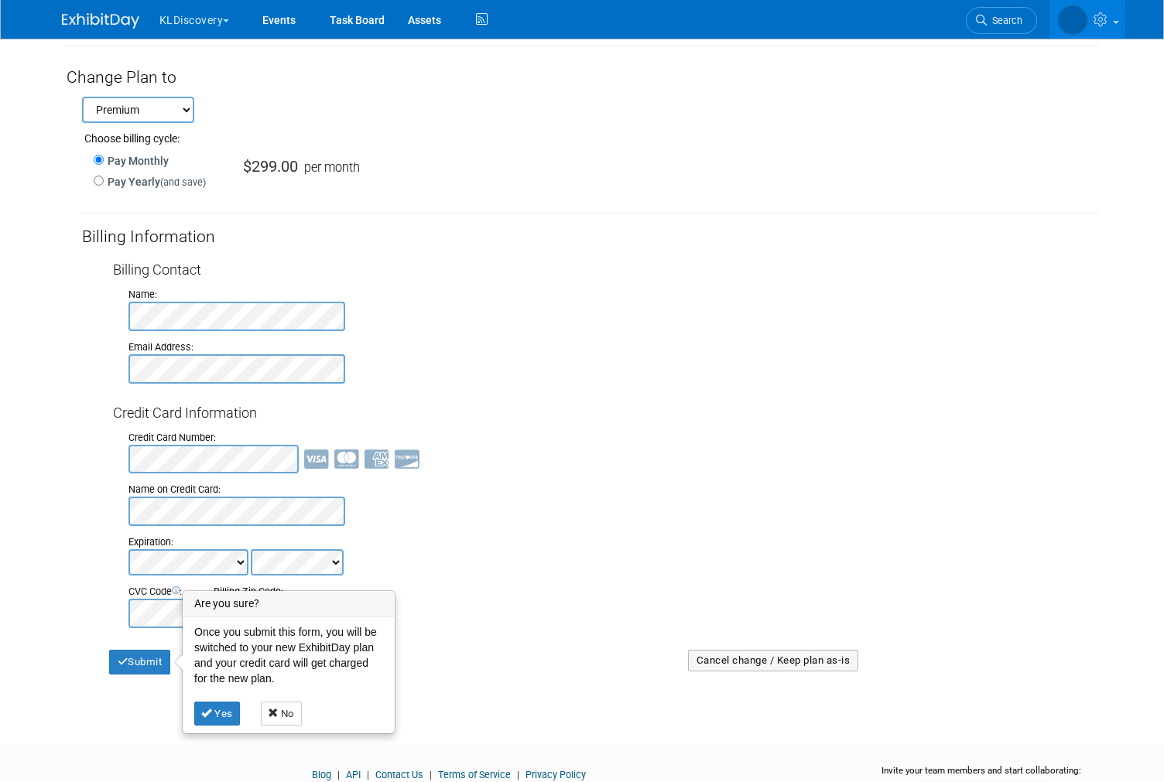
drag, startPoint x: 218, startPoint y: 699, endPoint x: 249, endPoint y: 686, distance: 33.6
click at [219, 702] on link "Yes" at bounding box center [217, 714] width 46 height 25
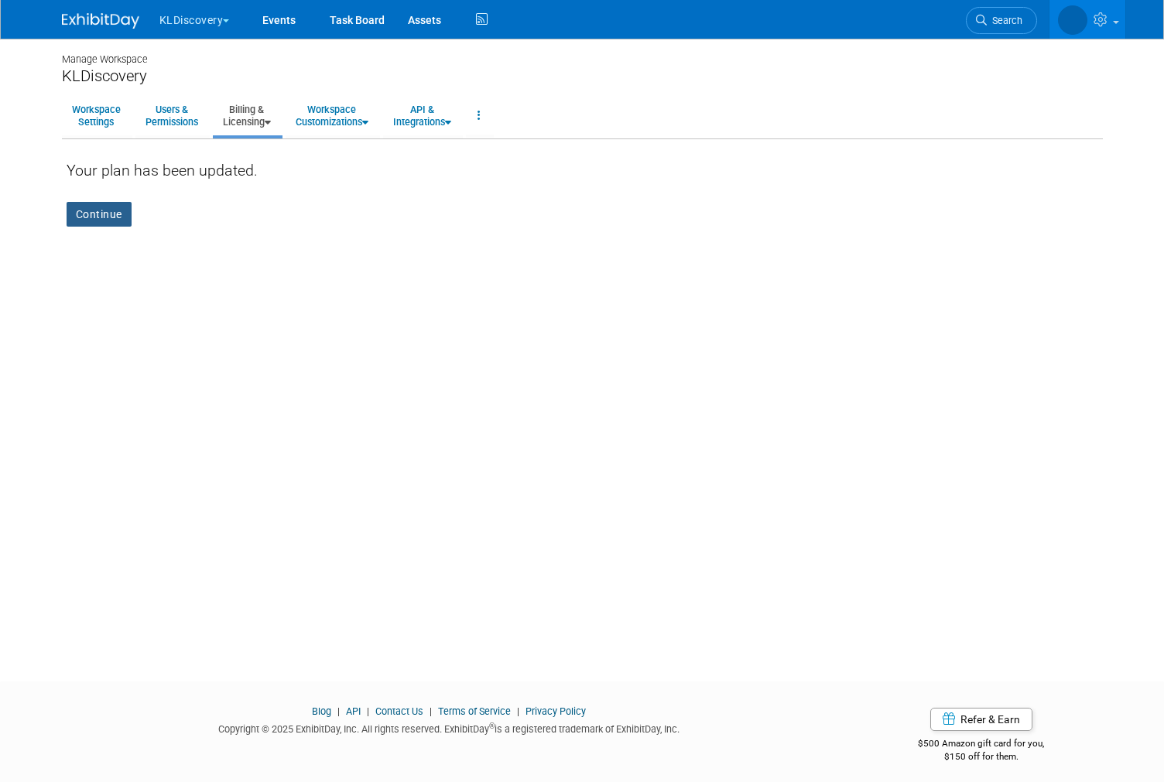
click at [110, 219] on link "Continue" at bounding box center [99, 214] width 65 height 25
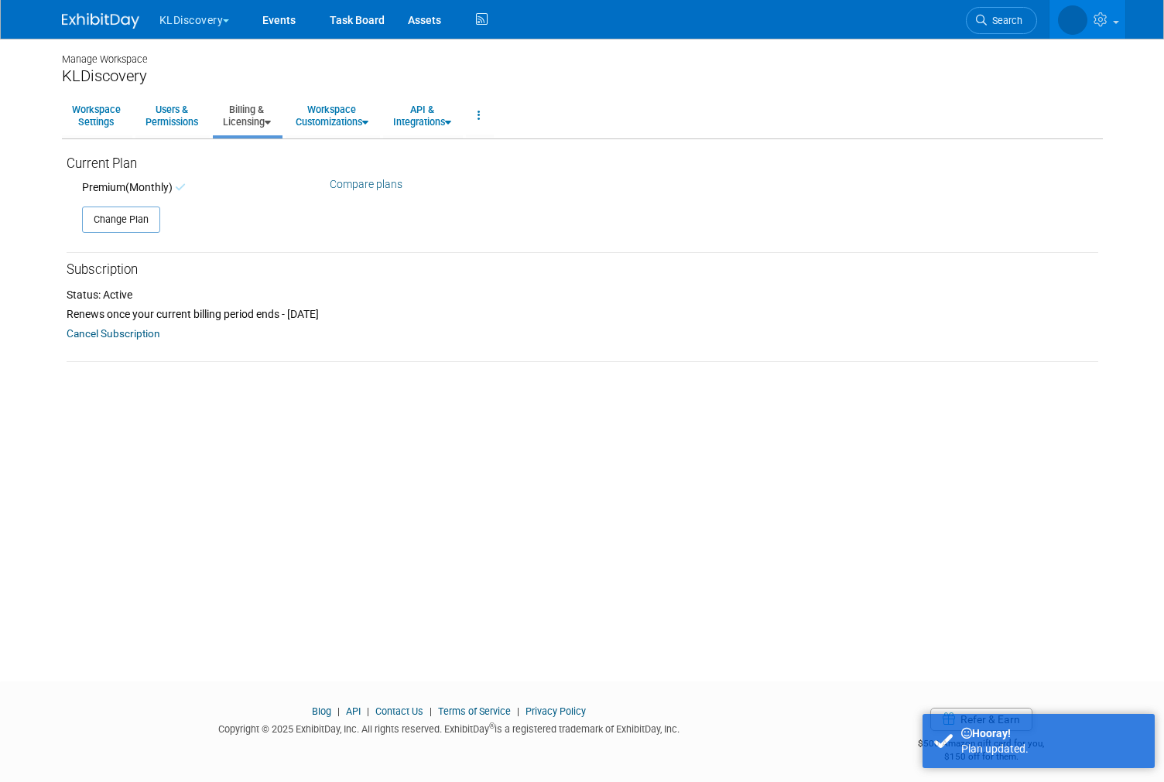
click at [200, 24] on button "KLDiscovery" at bounding box center [203, 17] width 91 height 34
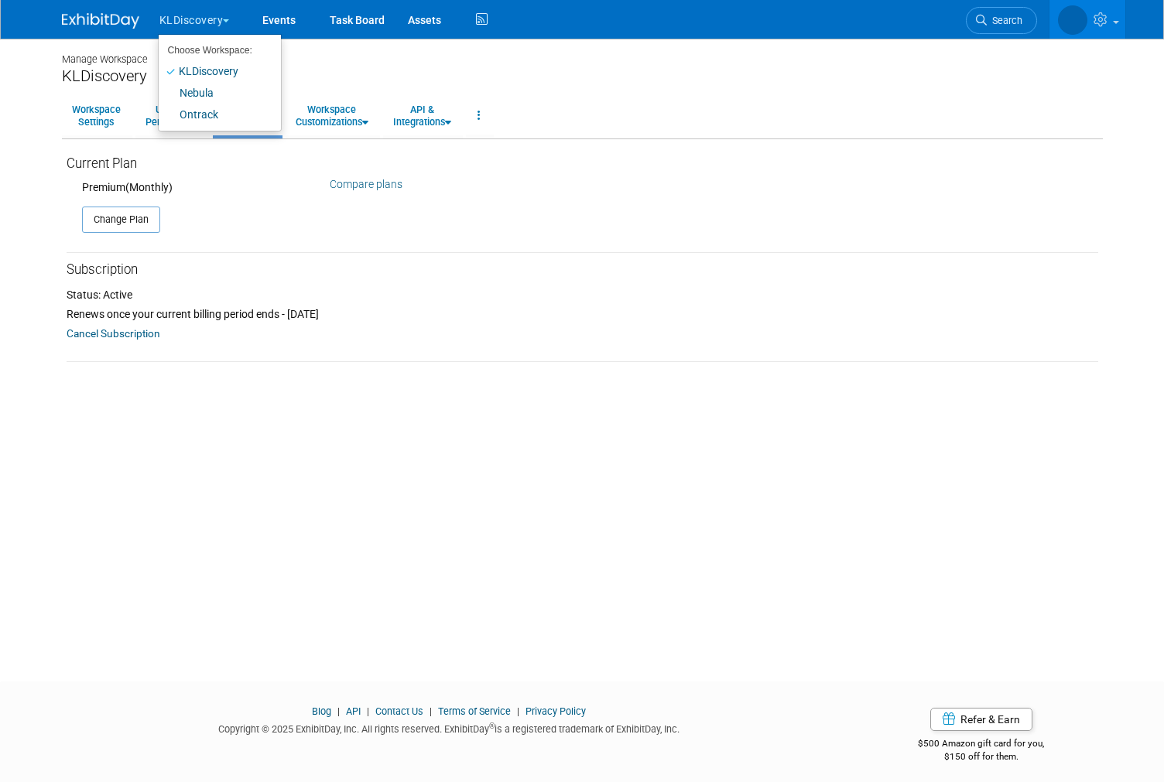
click at [798, 391] on div "Manage Workspace KLDiscovery Workspace Settings Users & Permissions Billing & L…" at bounding box center [582, 346] width 1064 height 615
click at [270, 18] on link "Events" at bounding box center [279, 19] width 56 height 39
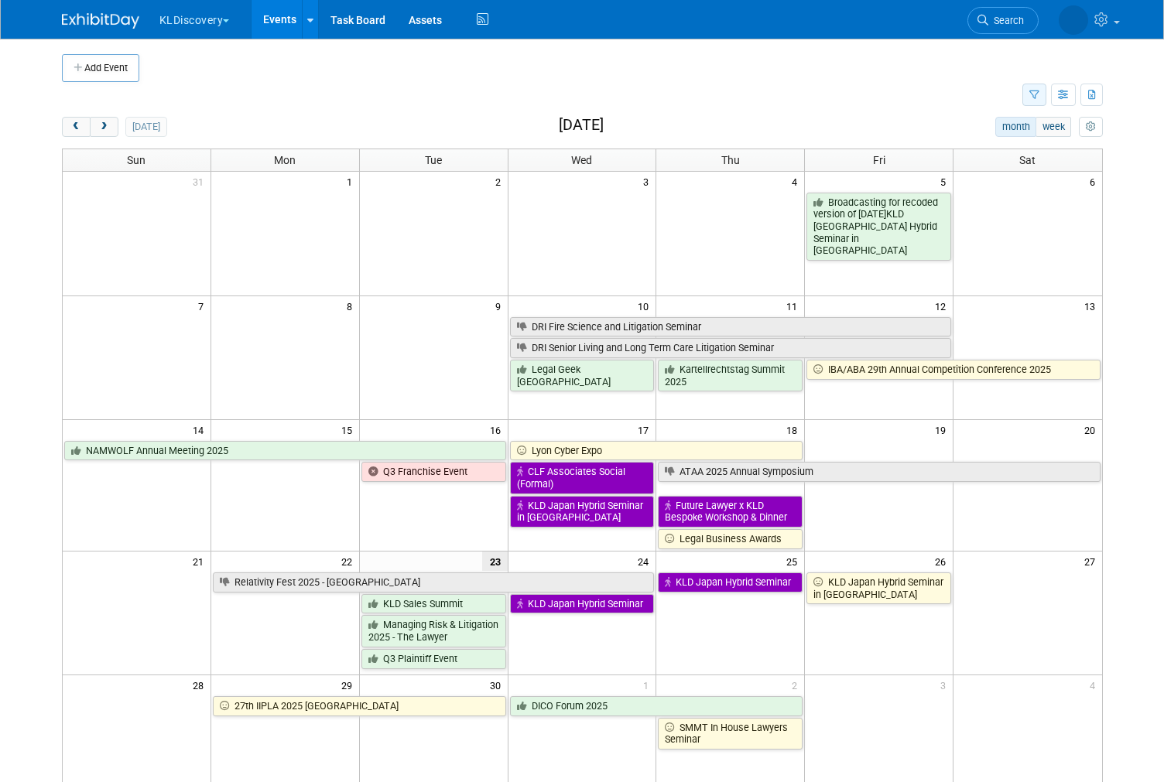
click at [1033, 98] on icon "button" at bounding box center [1034, 96] width 10 height 10
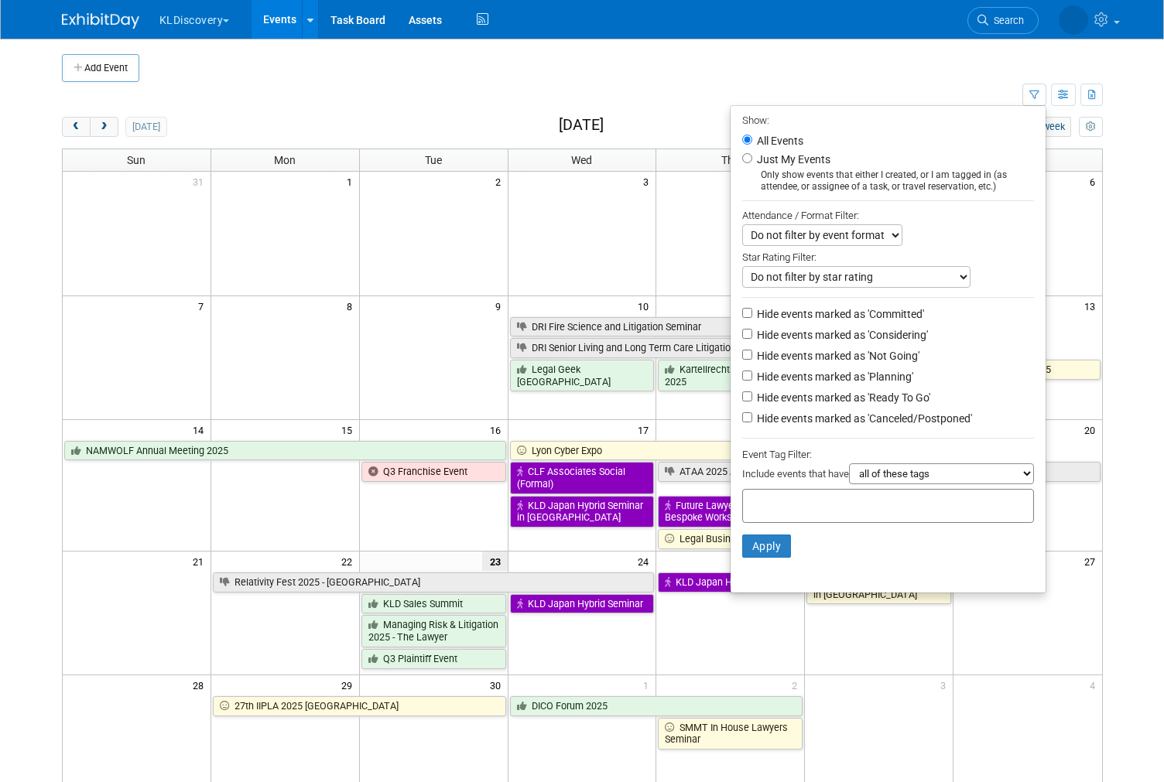
click at [742, 371] on input "Hide events marked as 'Planning'" at bounding box center [747, 376] width 10 height 10
checkbox input "true"
click at [742, 391] on input "Hide events marked as 'Ready To Go'" at bounding box center [747, 396] width 10 height 10
checkbox input "true"
click at [760, 535] on button "Apply" at bounding box center [767, 546] width 50 height 23
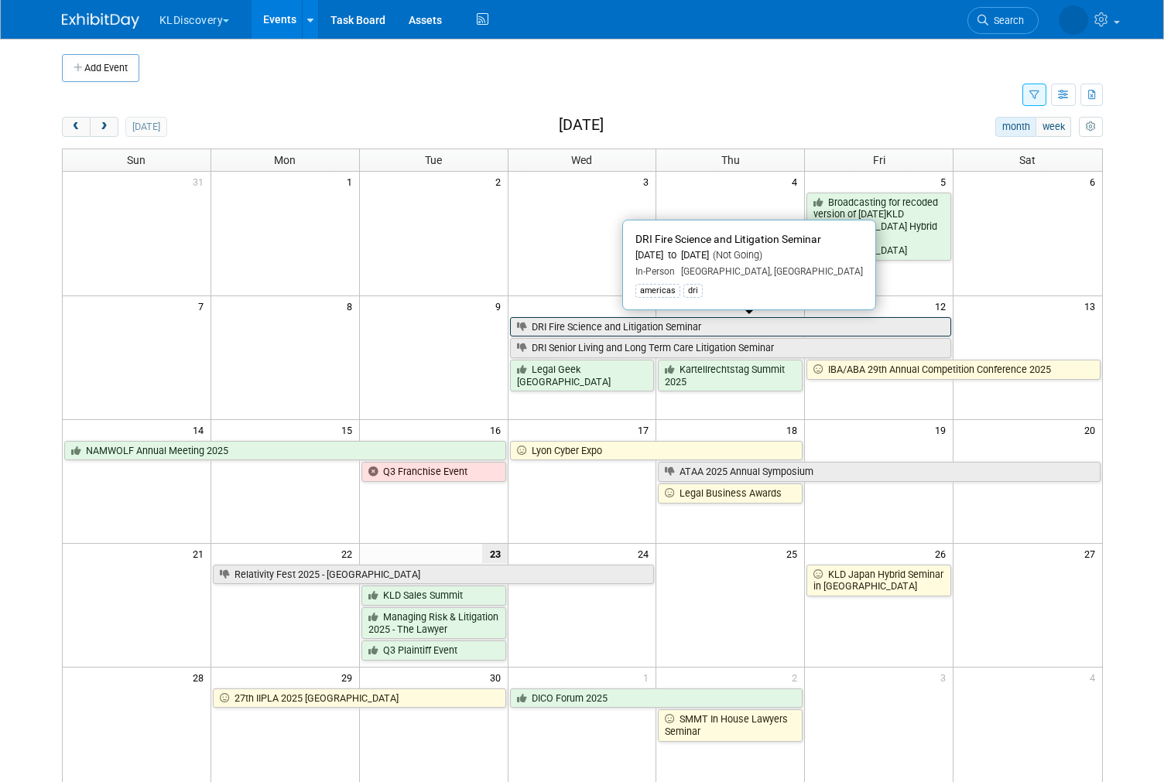
click at [663, 326] on link "DRI Fire Science and Litigation Seminar" at bounding box center [731, 327] width 442 height 20
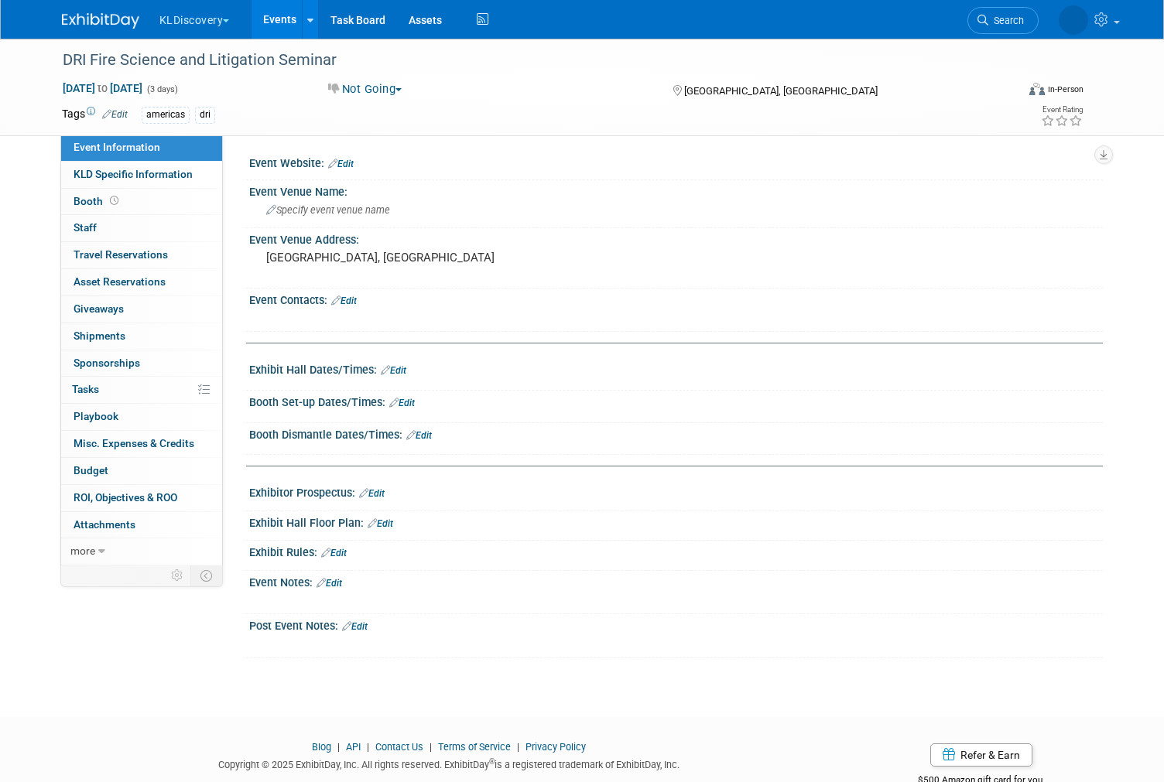
click at [289, 19] on link "Events" at bounding box center [279, 19] width 56 height 39
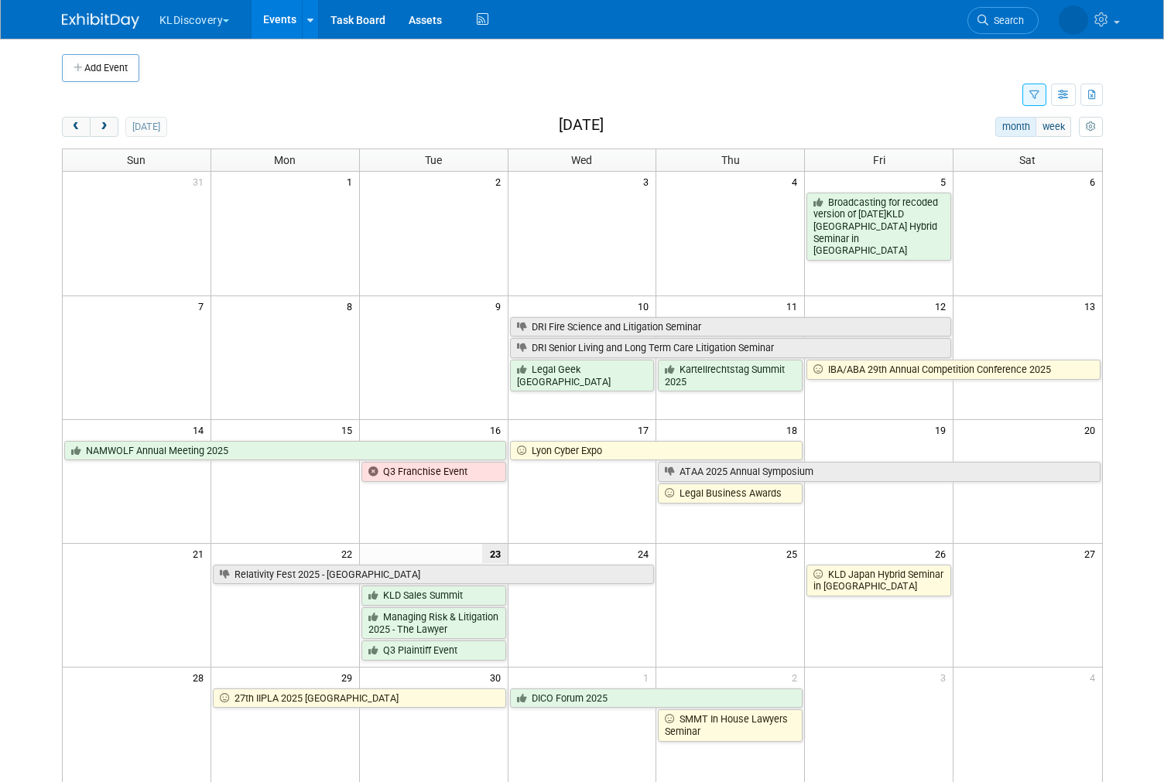
click at [1035, 99] on button "button" at bounding box center [1034, 95] width 24 height 22
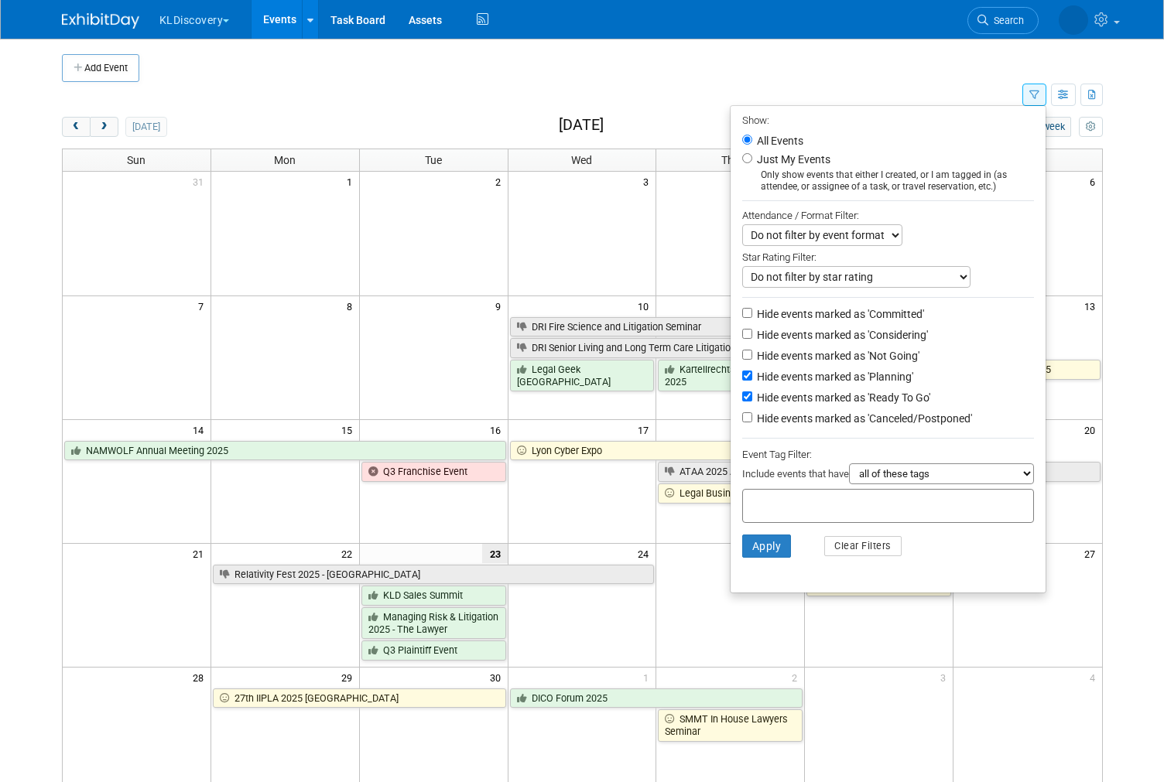
click at [743, 371] on input "Hide events marked as 'Planning'" at bounding box center [747, 376] width 10 height 10
checkbox input "false"
click at [743, 391] on input "Hide events marked as 'Ready To Go'" at bounding box center [747, 396] width 10 height 10
checkbox input "false"
drag, startPoint x: 741, startPoint y: 394, endPoint x: 741, endPoint y: 384, distance: 9.3
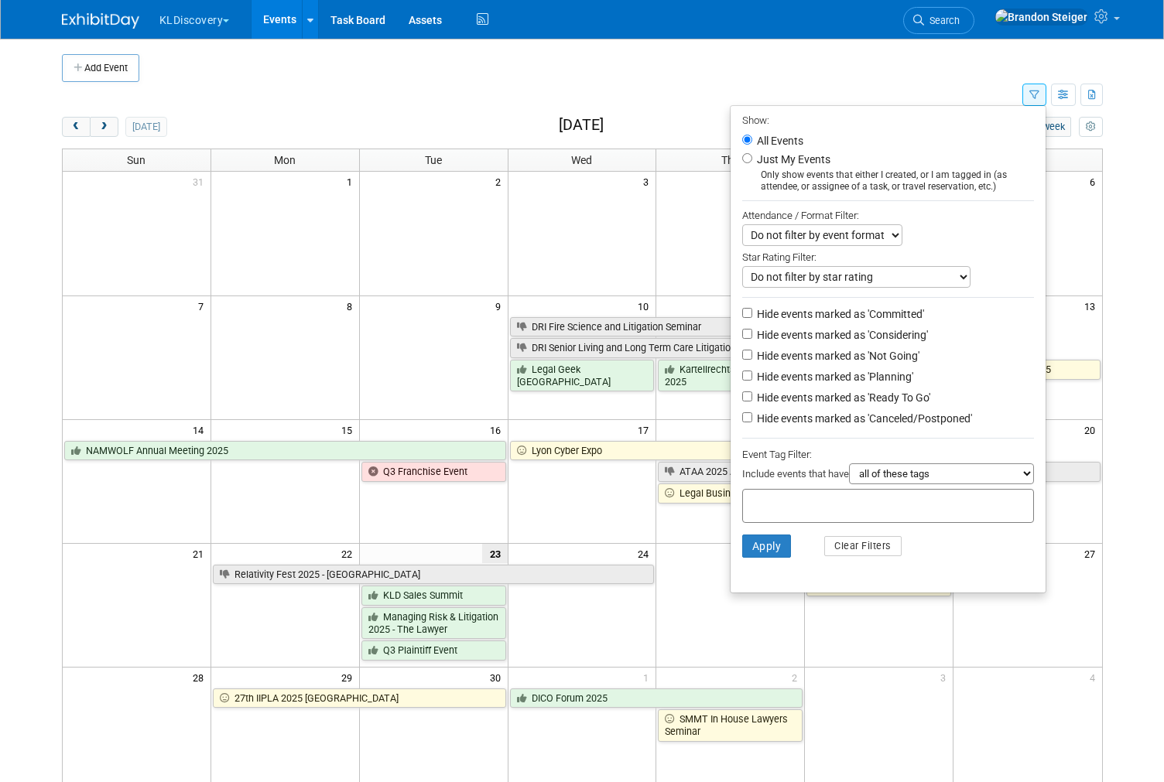
click at [742, 412] on input "Hide events marked as 'Canceled/Postponed'" at bounding box center [747, 417] width 10 height 10
checkbox input "true"
click at [742, 350] on input "Hide events marked as 'Not Going'" at bounding box center [747, 355] width 10 height 10
checkbox input "true"
click at [742, 329] on input "Hide events marked as 'Considering'" at bounding box center [747, 334] width 10 height 10
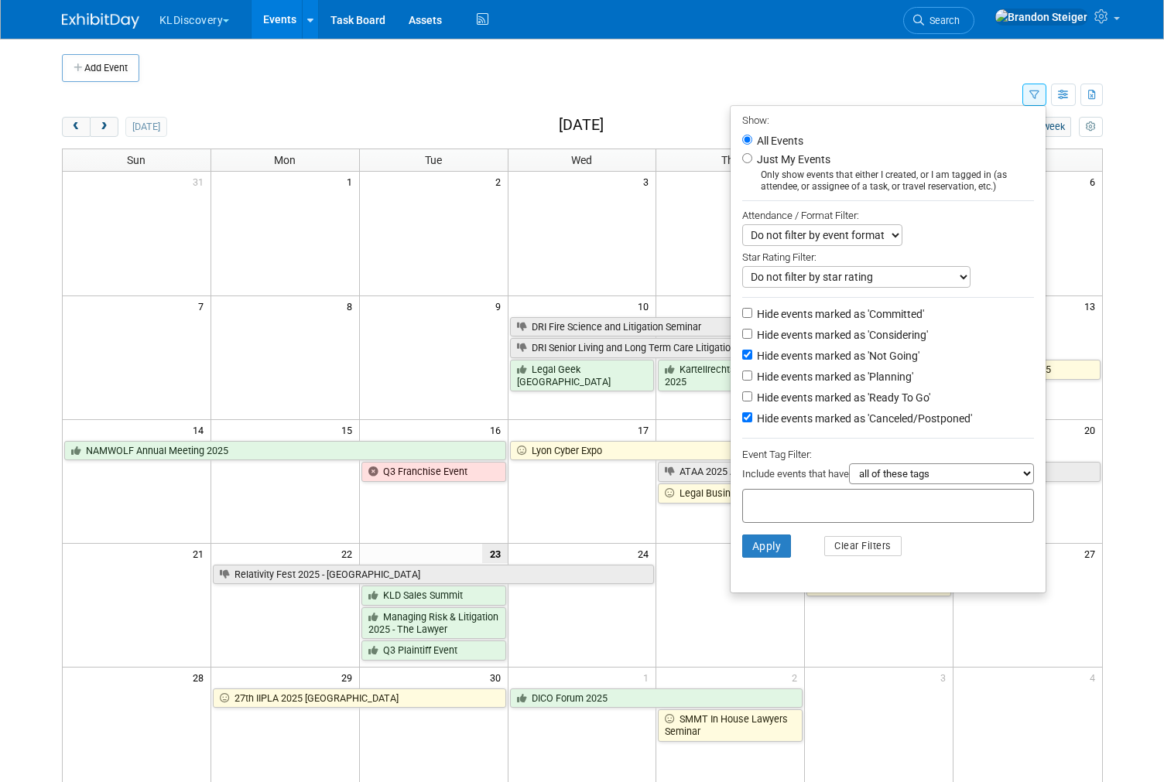
checkbox input "true"
click at [742, 308] on input "Hide events marked as 'Committed'" at bounding box center [747, 313] width 10 height 10
checkbox input "true"
click at [773, 535] on button "Apply" at bounding box center [767, 546] width 50 height 23
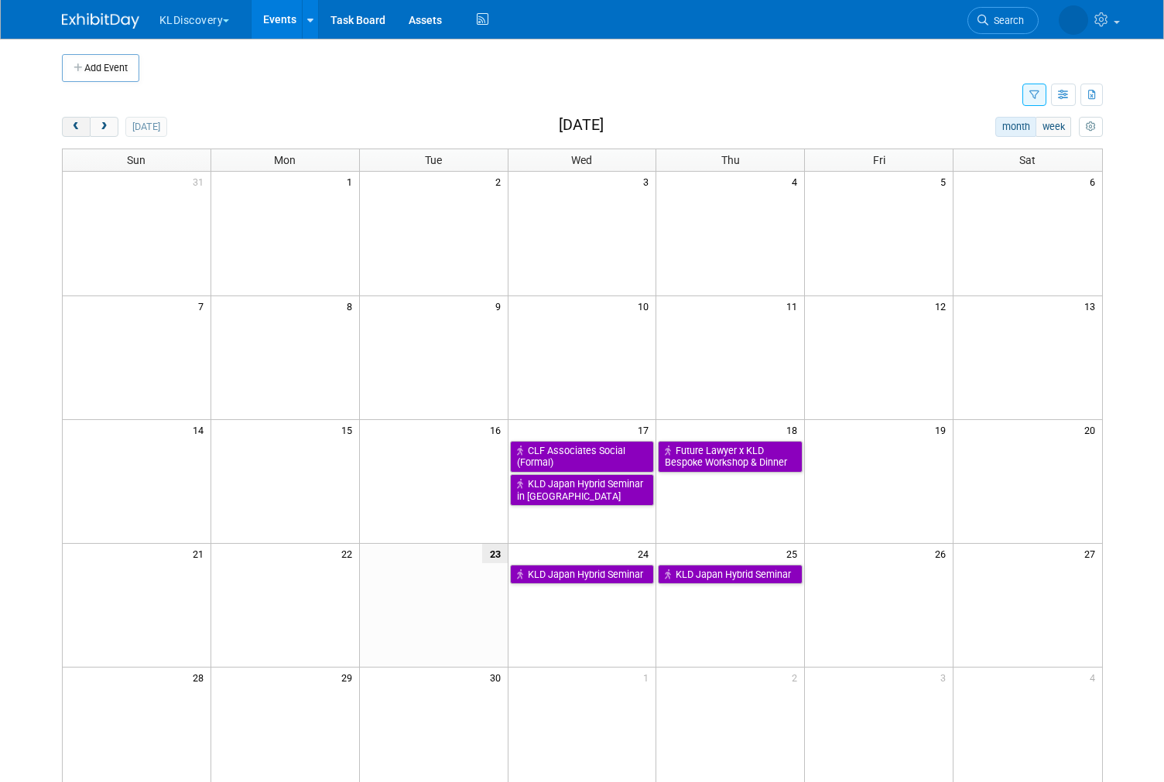
click at [72, 125] on span "prev" at bounding box center [76, 127] width 12 height 10
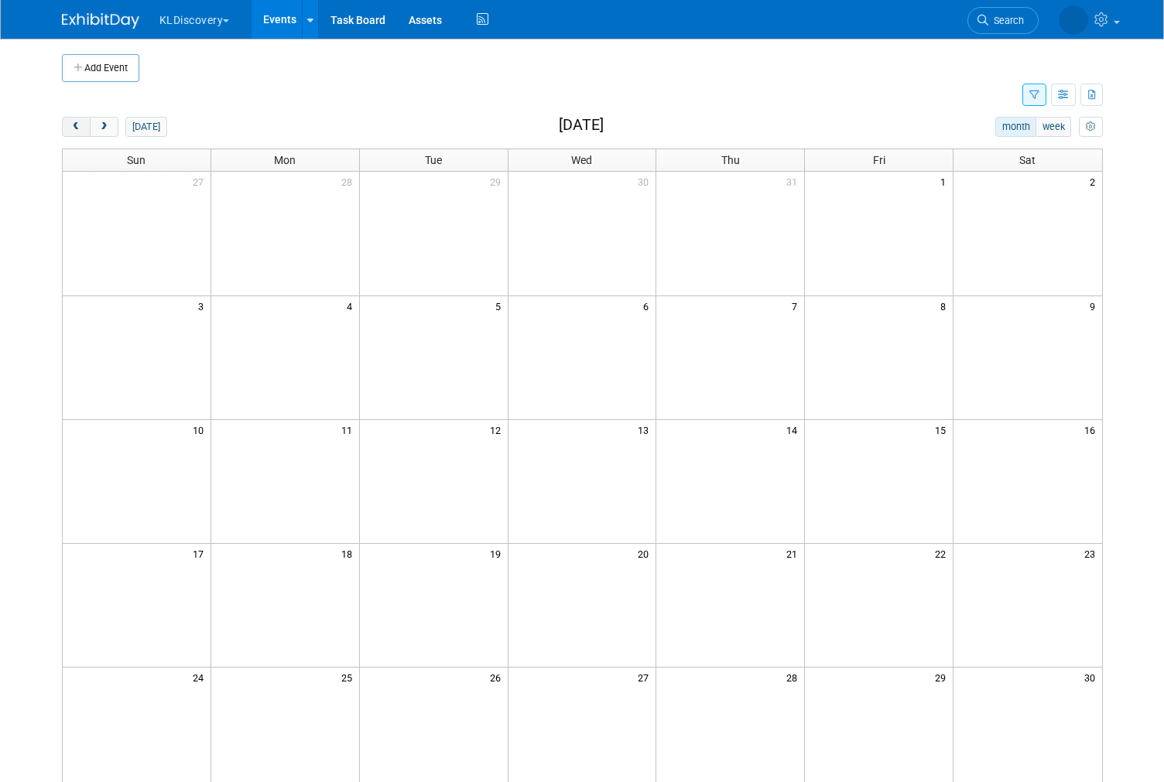
click at [72, 125] on span "prev" at bounding box center [76, 127] width 12 height 10
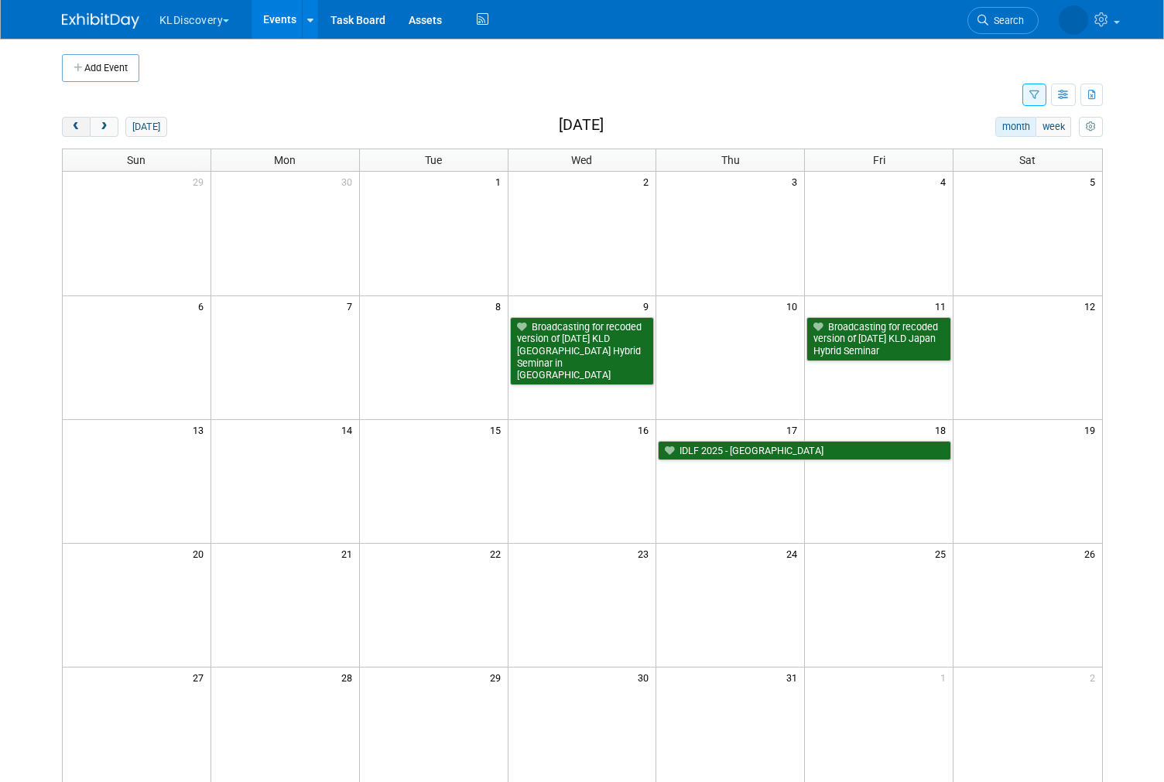
click at [72, 125] on span "prev" at bounding box center [76, 127] width 12 height 10
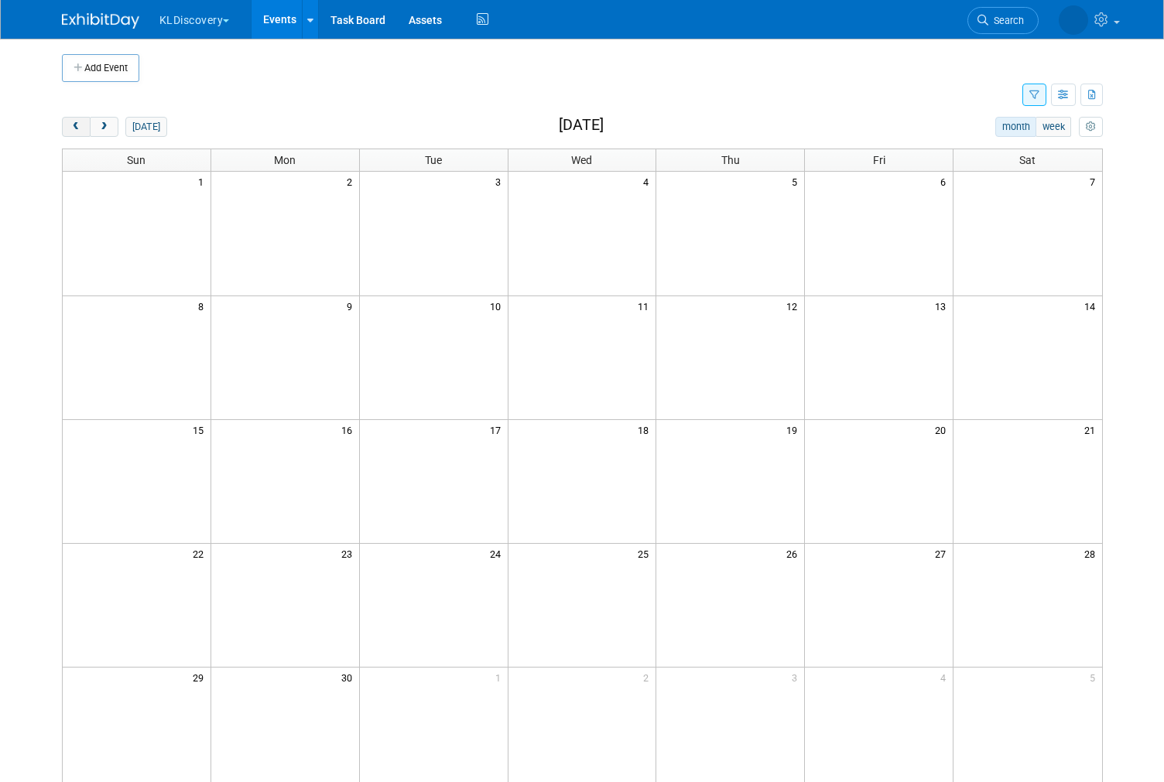
click at [72, 125] on span "prev" at bounding box center [76, 127] width 12 height 10
